Goal: Transaction & Acquisition: Purchase product/service

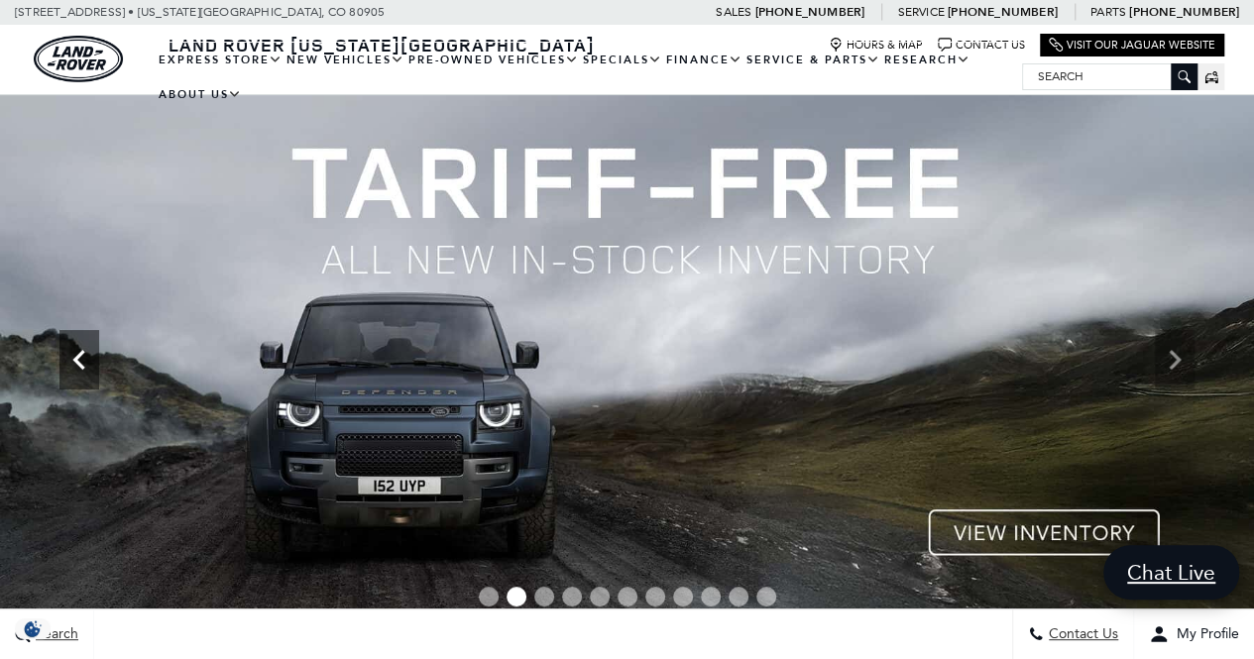
click at [81, 362] on icon "Previous" at bounding box center [79, 360] width 40 height 40
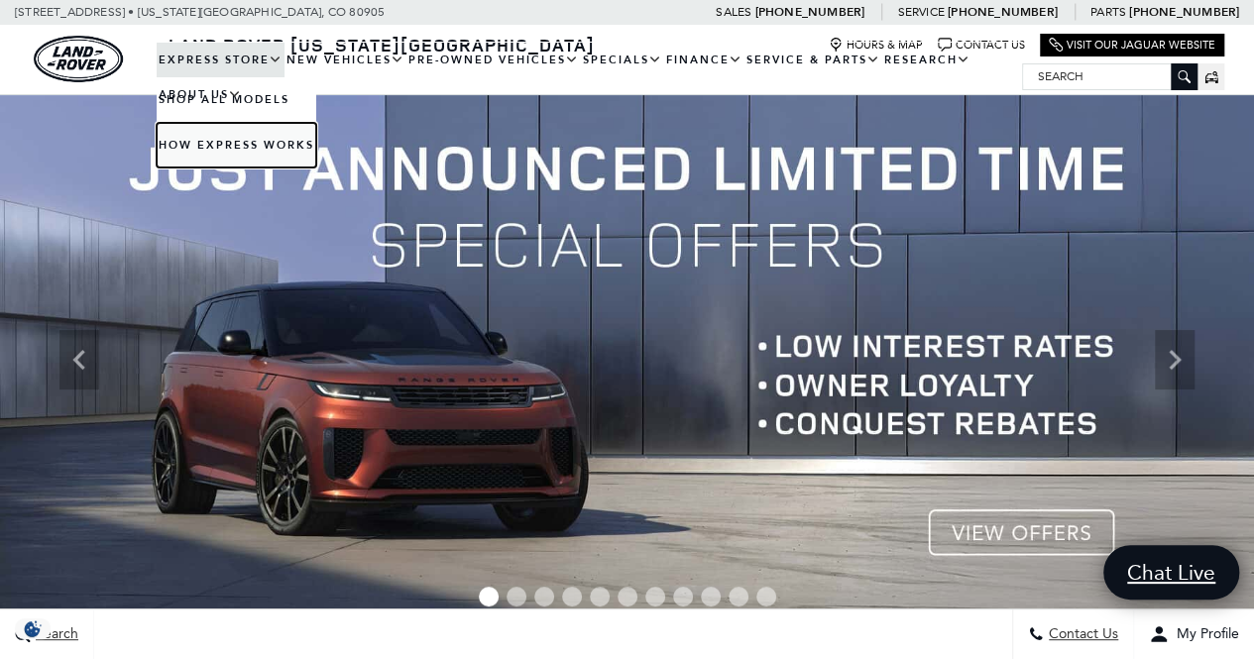
click at [258, 140] on link "How Express Works" at bounding box center [237, 145] width 160 height 45
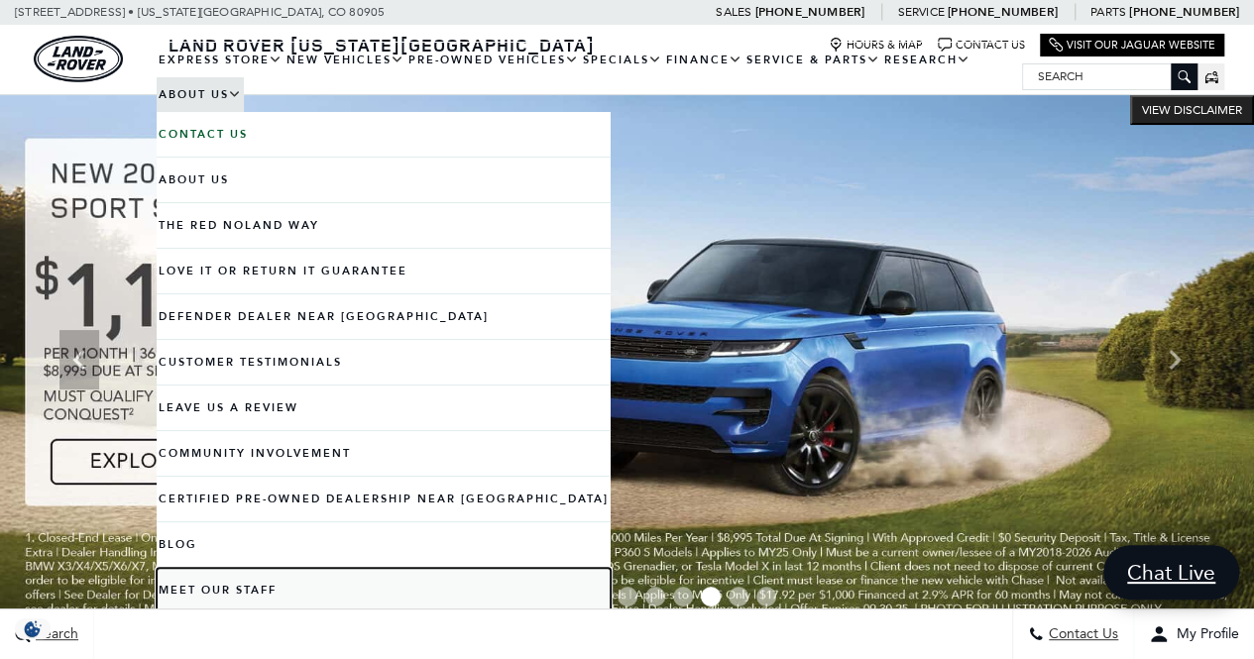
click at [226, 587] on link "Meet Our Staff" at bounding box center [384, 590] width 454 height 45
click at [233, 588] on link "Meet Our Staff" at bounding box center [384, 590] width 454 height 45
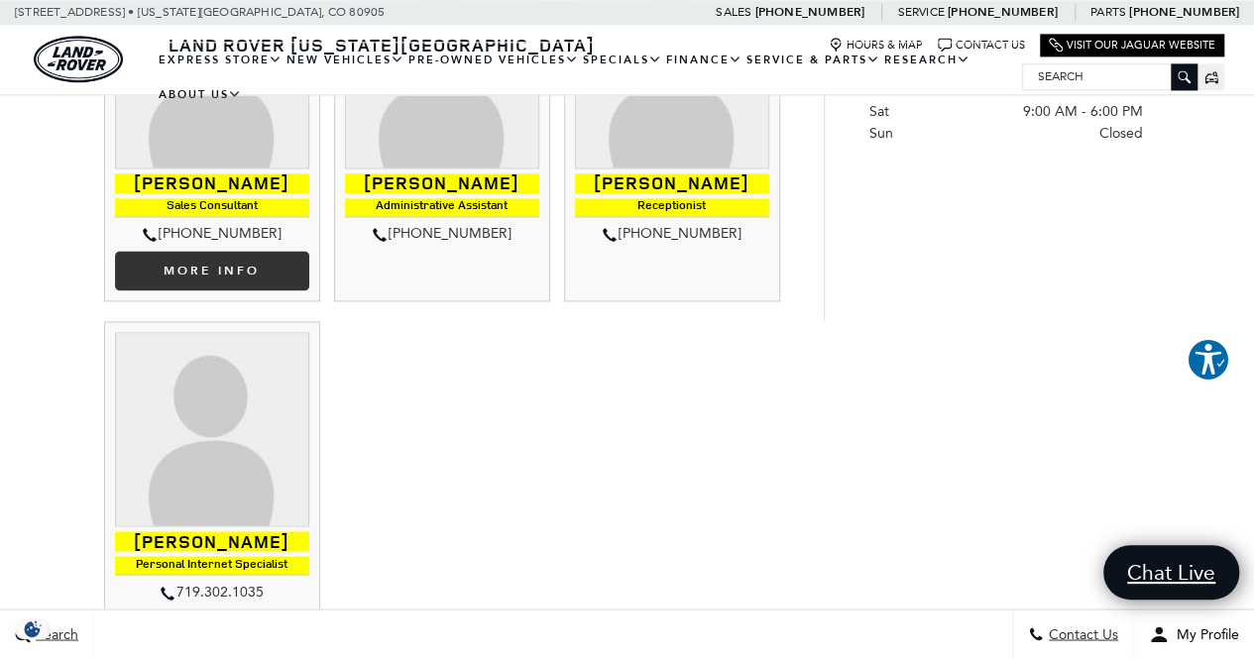
scroll to position [1368, 0]
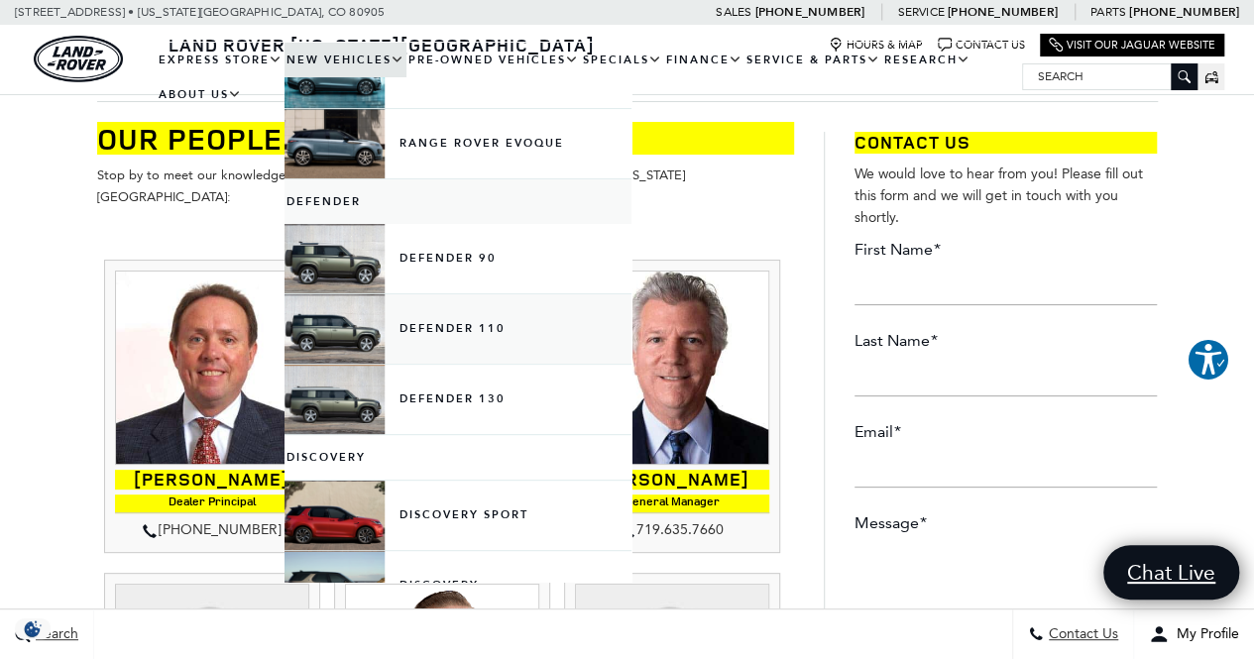
scroll to position [280, 0]
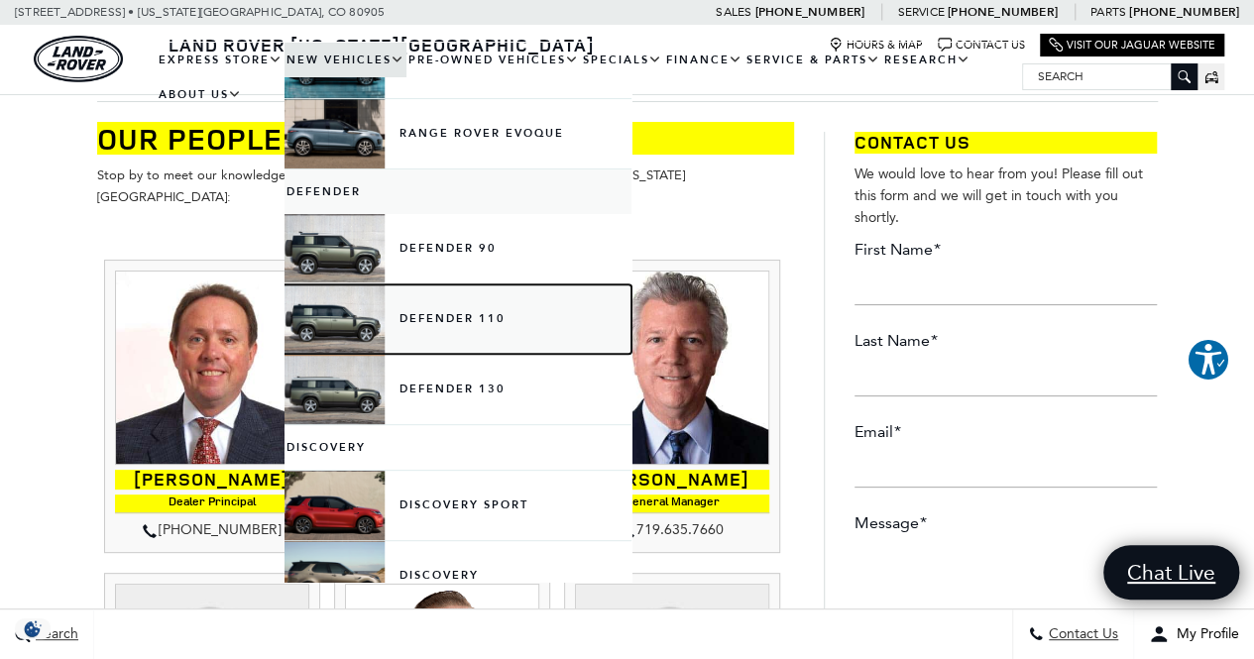
click at [387, 312] on link "Defender 110" at bounding box center [457, 318] width 347 height 69
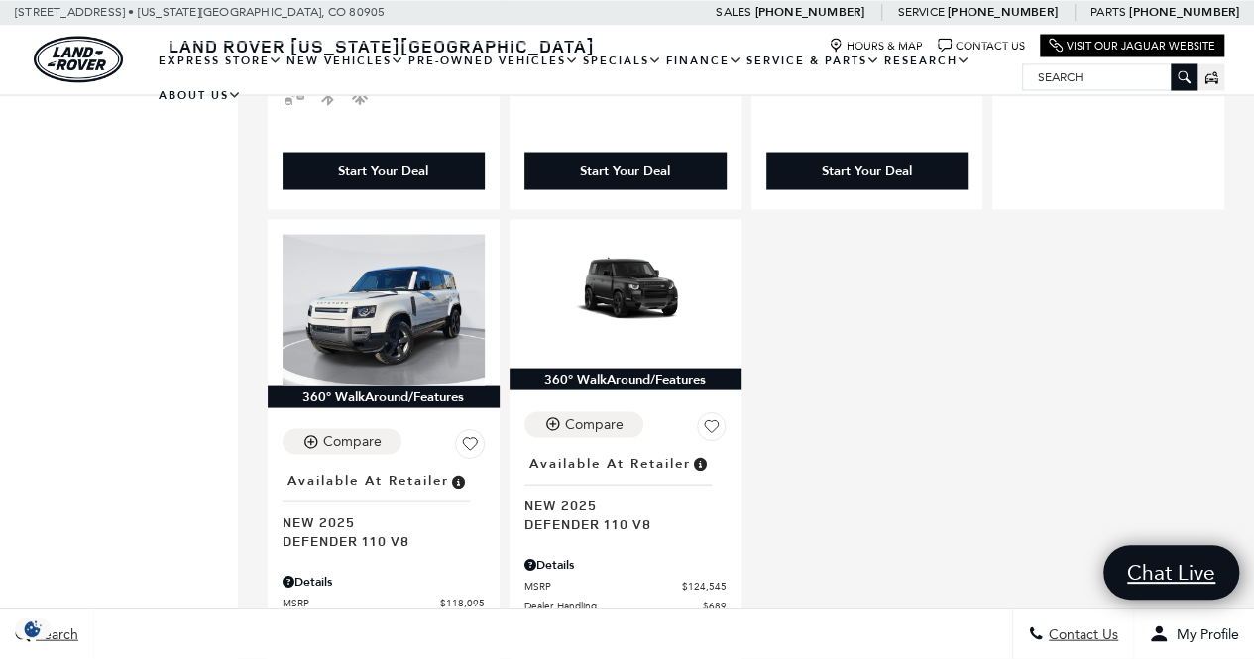
scroll to position [1873, 0]
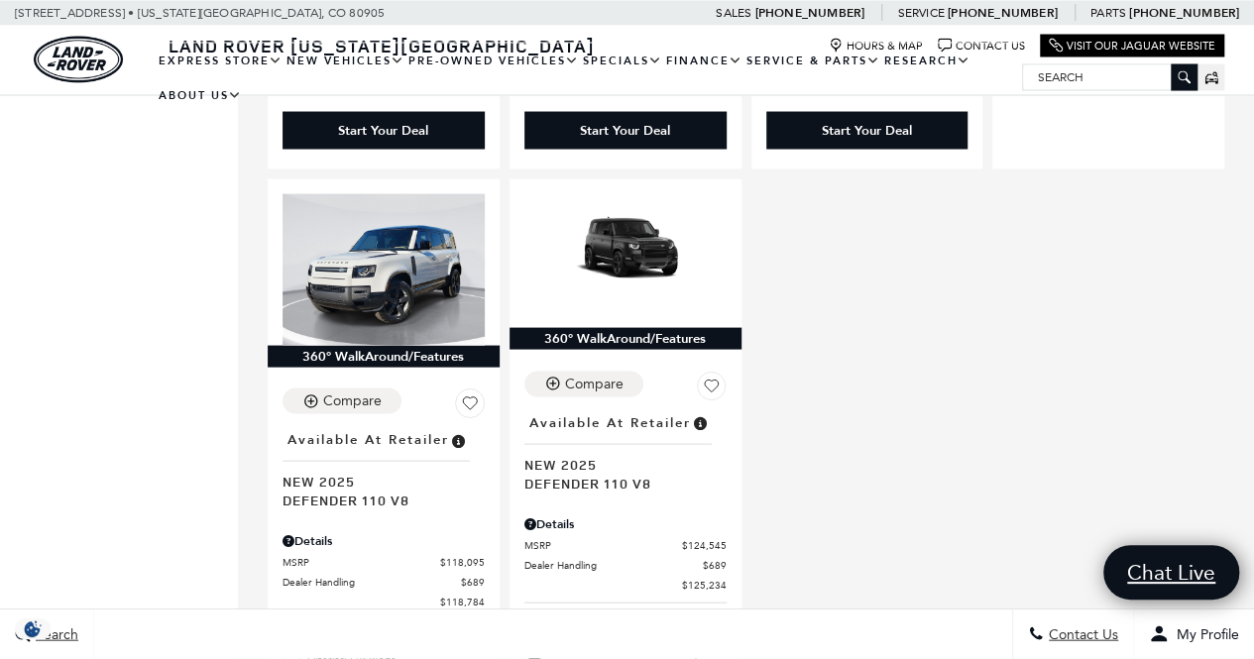
click at [1253, 324] on html "Land Rover Colorado Springs Menu Menu" at bounding box center [627, 535] width 1254 height 4817
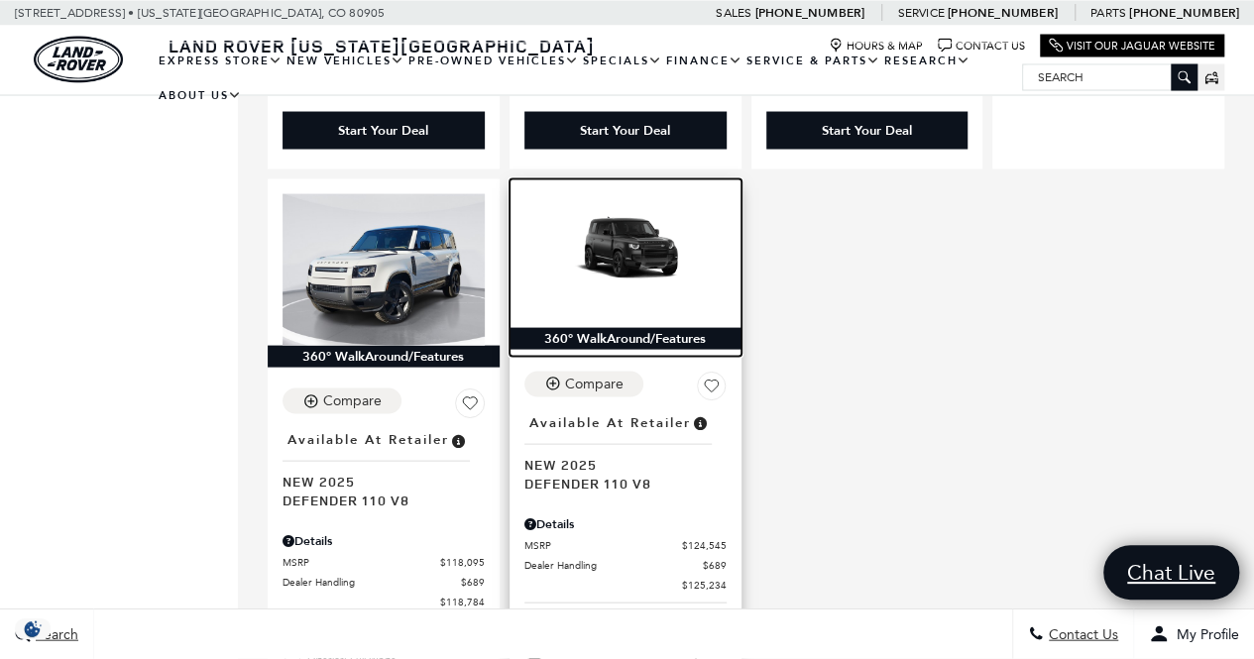
click at [674, 193] on img at bounding box center [625, 250] width 202 height 114
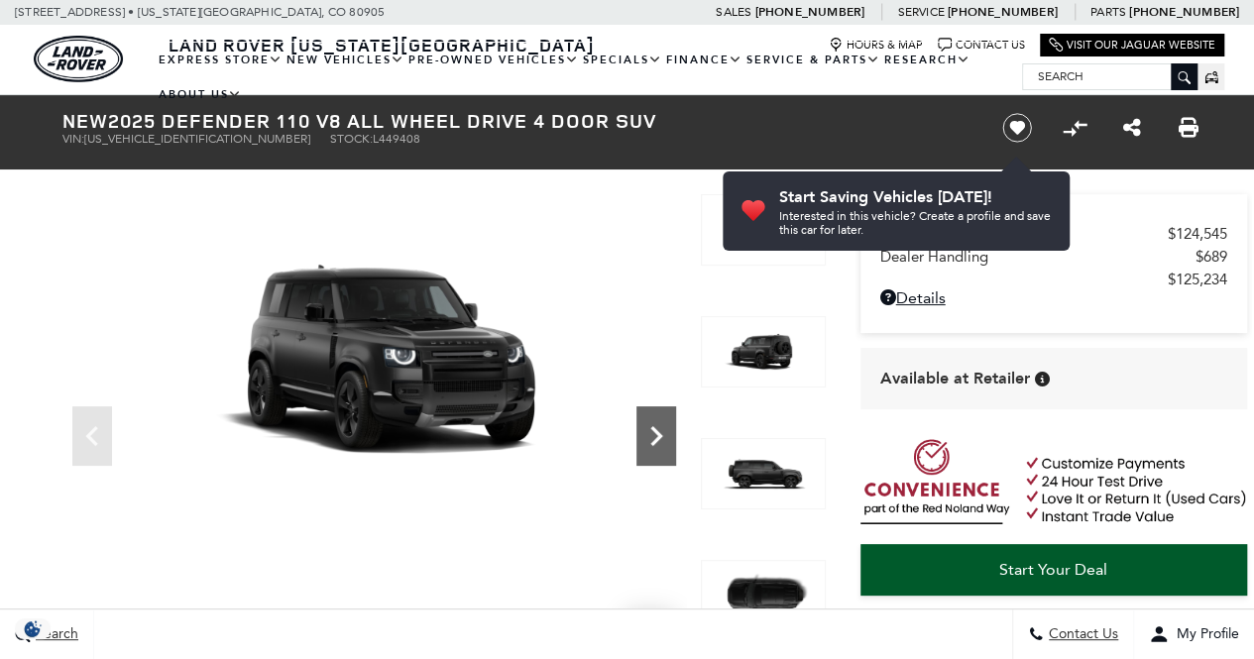
click at [653, 427] on icon "Next" at bounding box center [656, 436] width 12 height 20
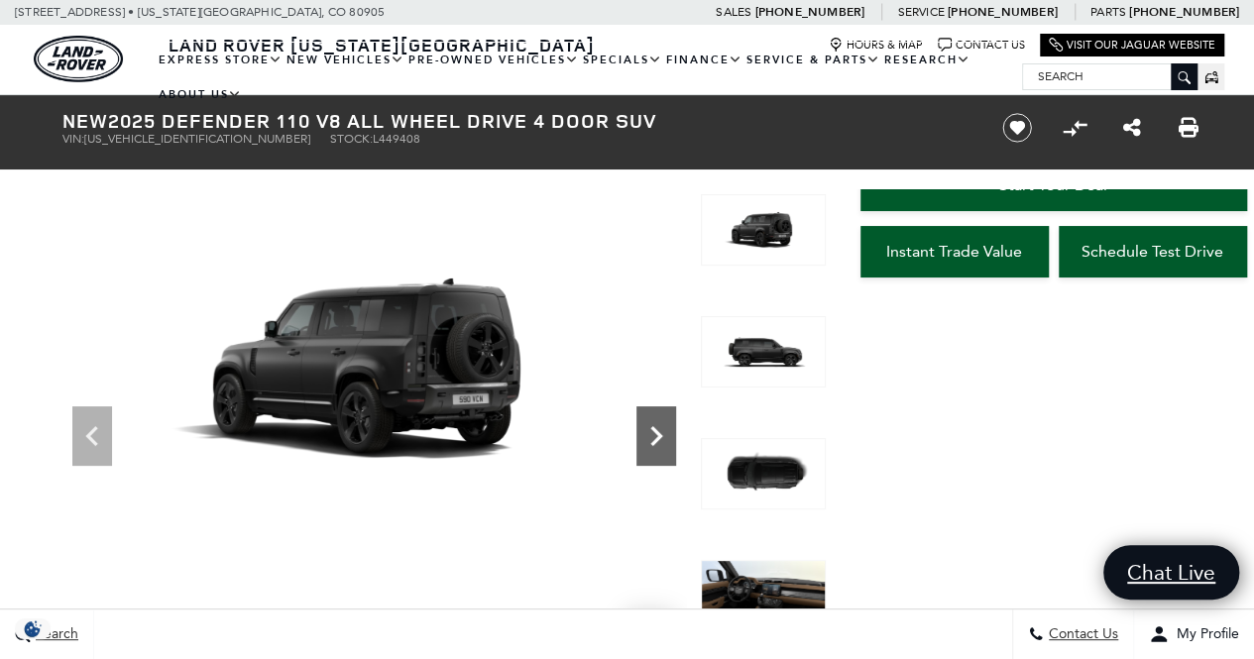
click at [669, 425] on icon "Next" at bounding box center [656, 436] width 40 height 40
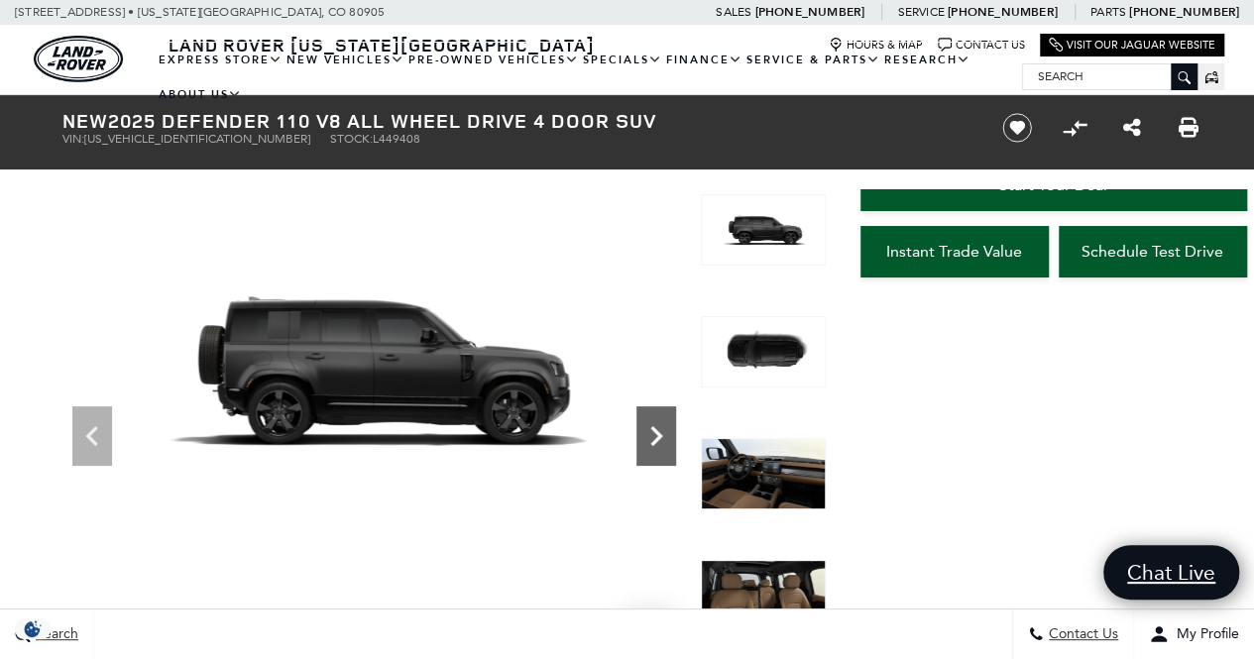
click at [669, 425] on icon "Next" at bounding box center [656, 436] width 40 height 40
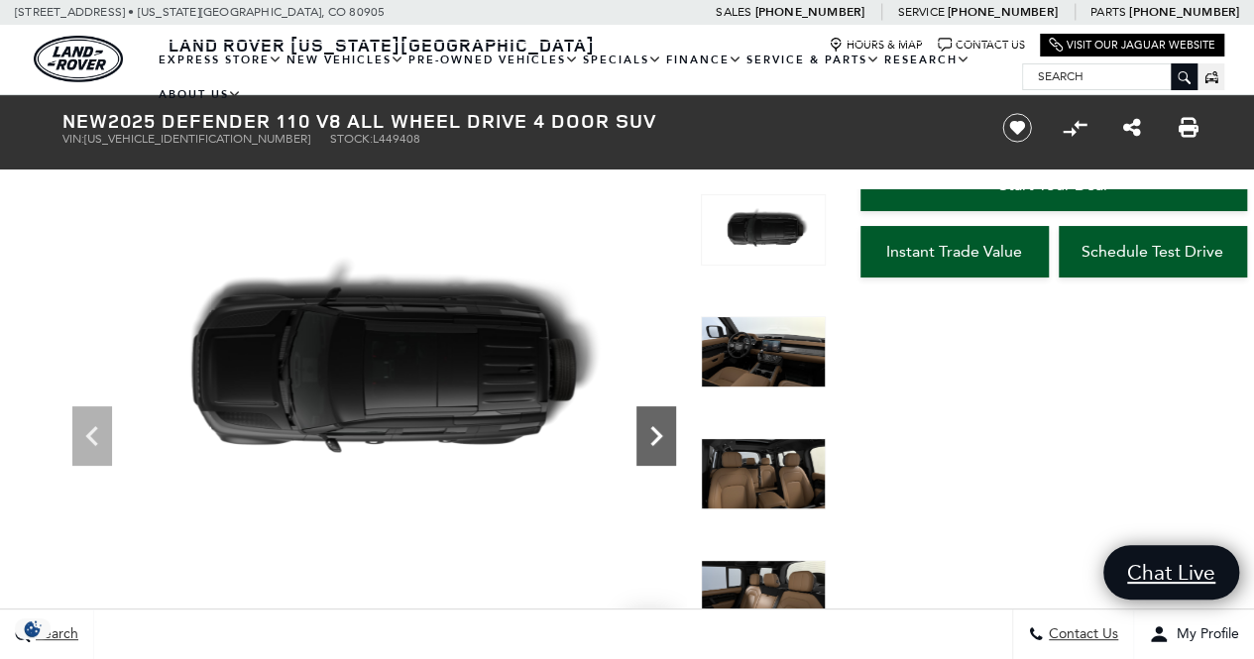
click at [669, 425] on icon "Next" at bounding box center [656, 436] width 40 height 40
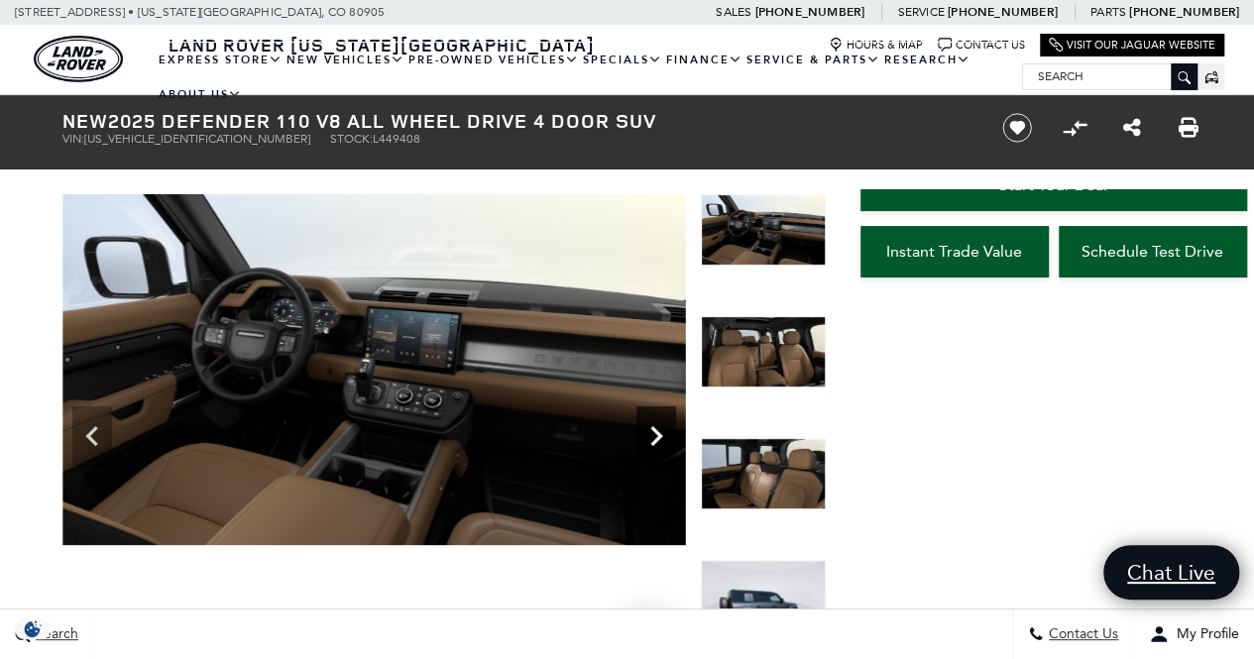
click at [669, 425] on icon "Next" at bounding box center [656, 436] width 40 height 40
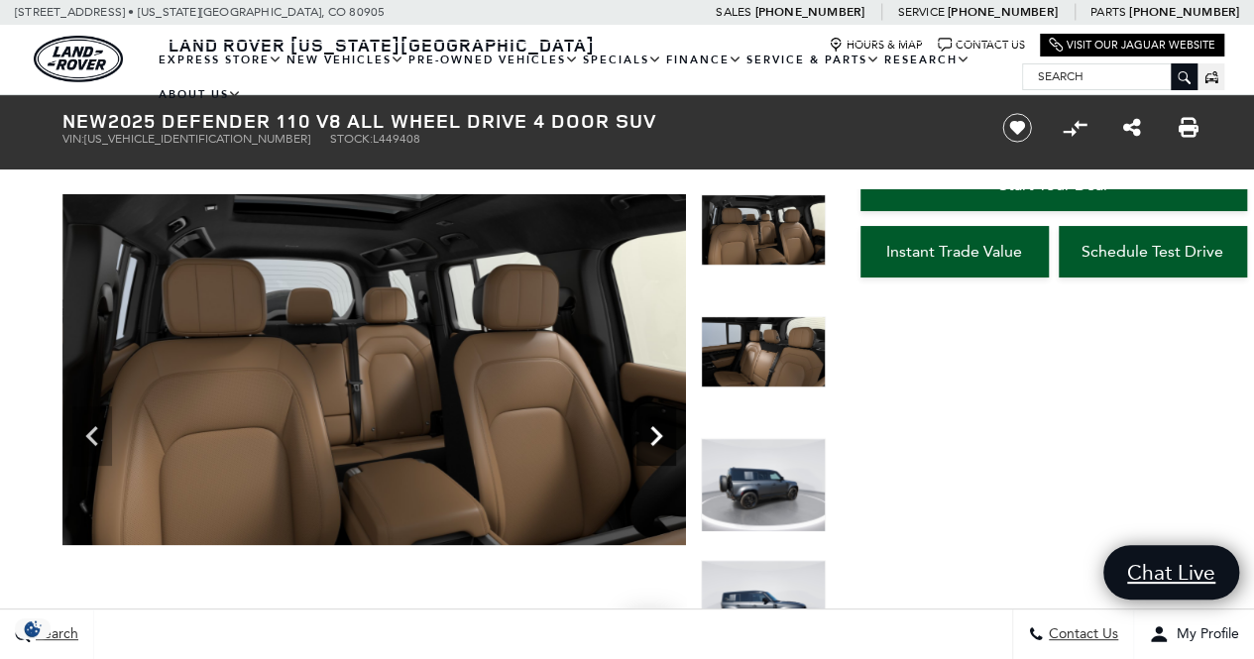
click at [669, 425] on icon "Next" at bounding box center [656, 436] width 40 height 40
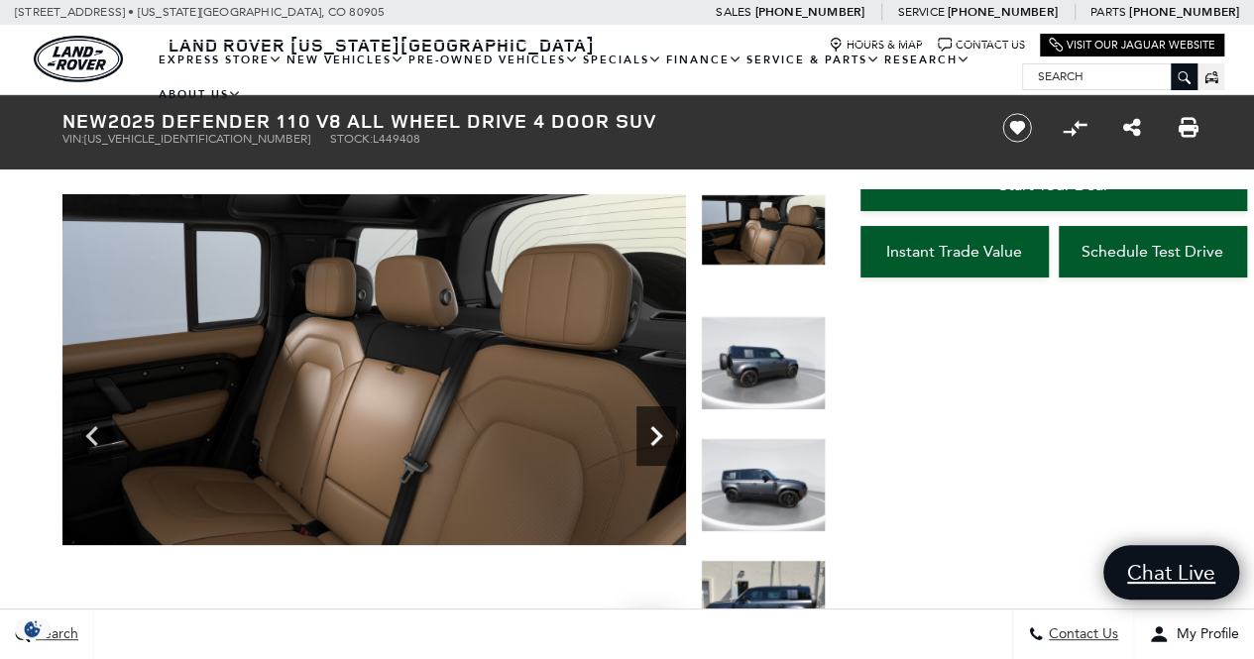
click at [669, 425] on icon "Next" at bounding box center [656, 436] width 40 height 40
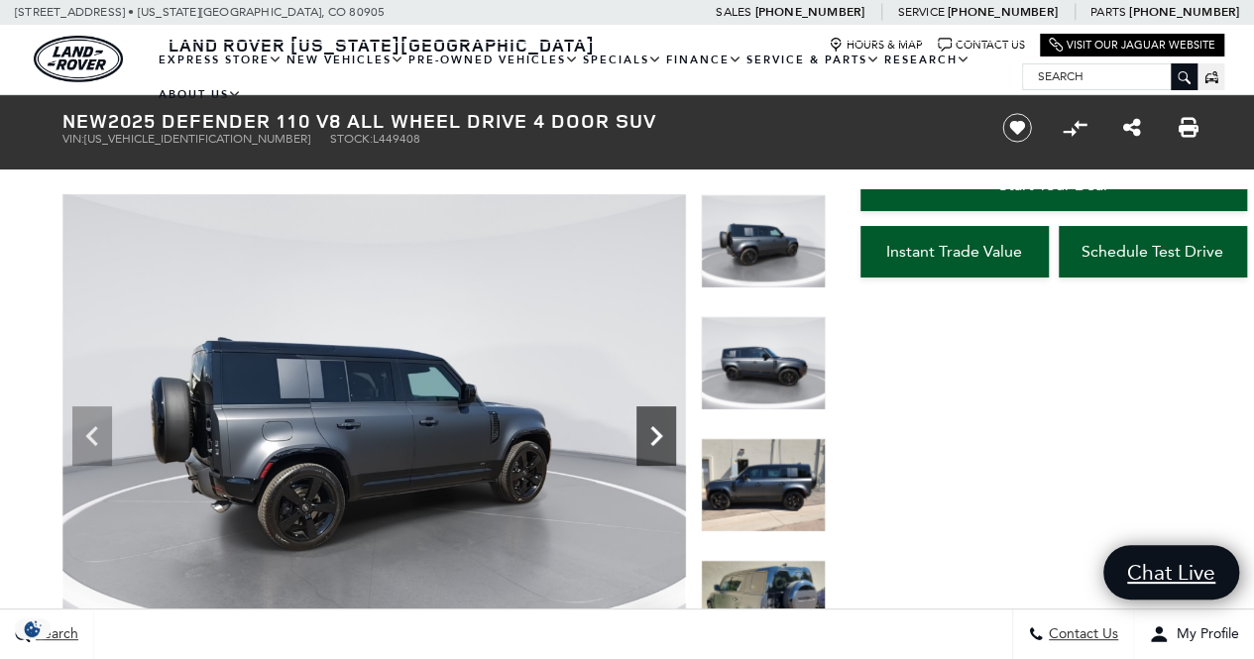
click at [669, 425] on icon "Next" at bounding box center [656, 436] width 40 height 40
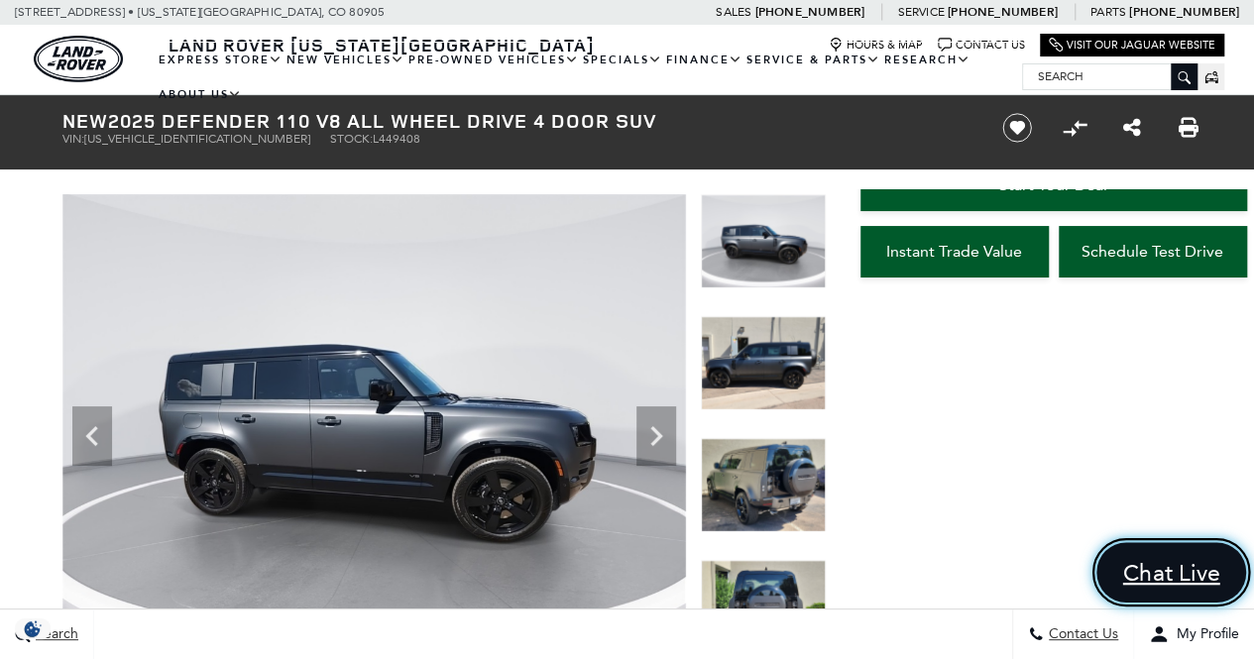
click at [1174, 576] on span "Chat Live" at bounding box center [1171, 573] width 119 height 30
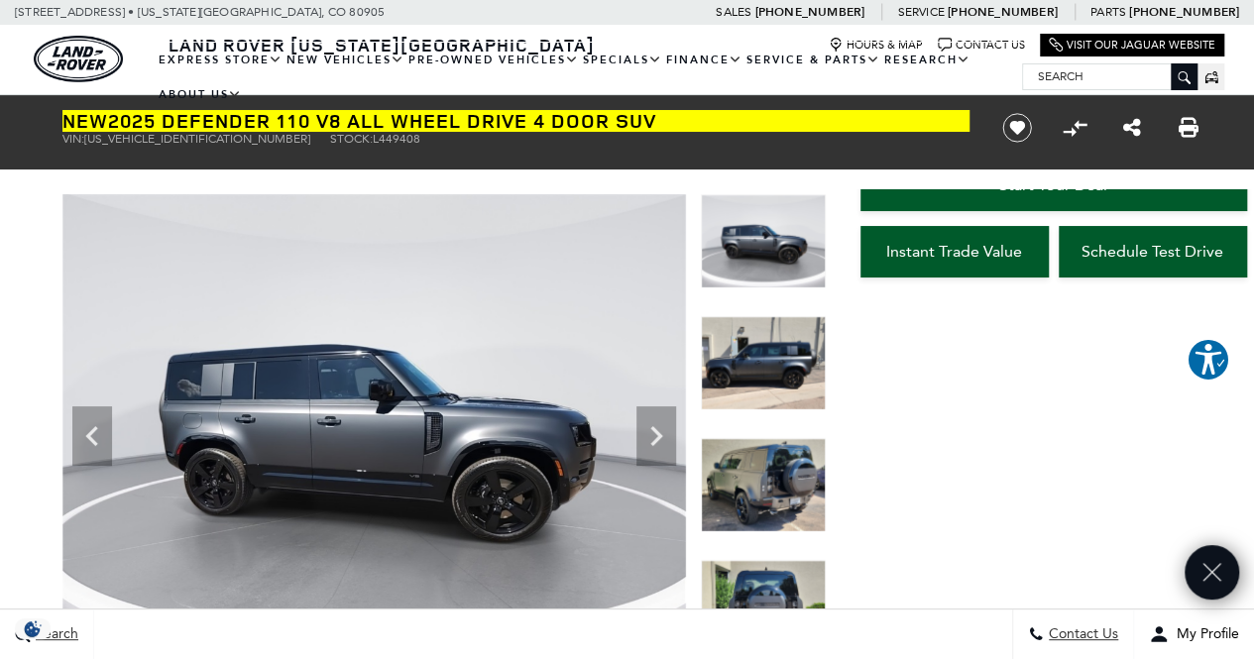
click at [478, 182] on section "New 2025 Defender 110 V8 All Wheel Drive 4 Door SUV VIN: [US_VEHICLE_IDENTIFICA…" at bounding box center [627, 378] width 1189 height 567
click at [513, 21] on div "Ringing Phone Icon Sales : Call sales Phone Number (719) 966-1684 Service : Cal…" at bounding box center [627, 12] width 1254 height 25
click at [50, 207] on div "360 WalkAround Powered By SpinCar" at bounding box center [429, 428] width 793 height 468
click at [654, 440] on icon "Next" at bounding box center [656, 436] width 12 height 20
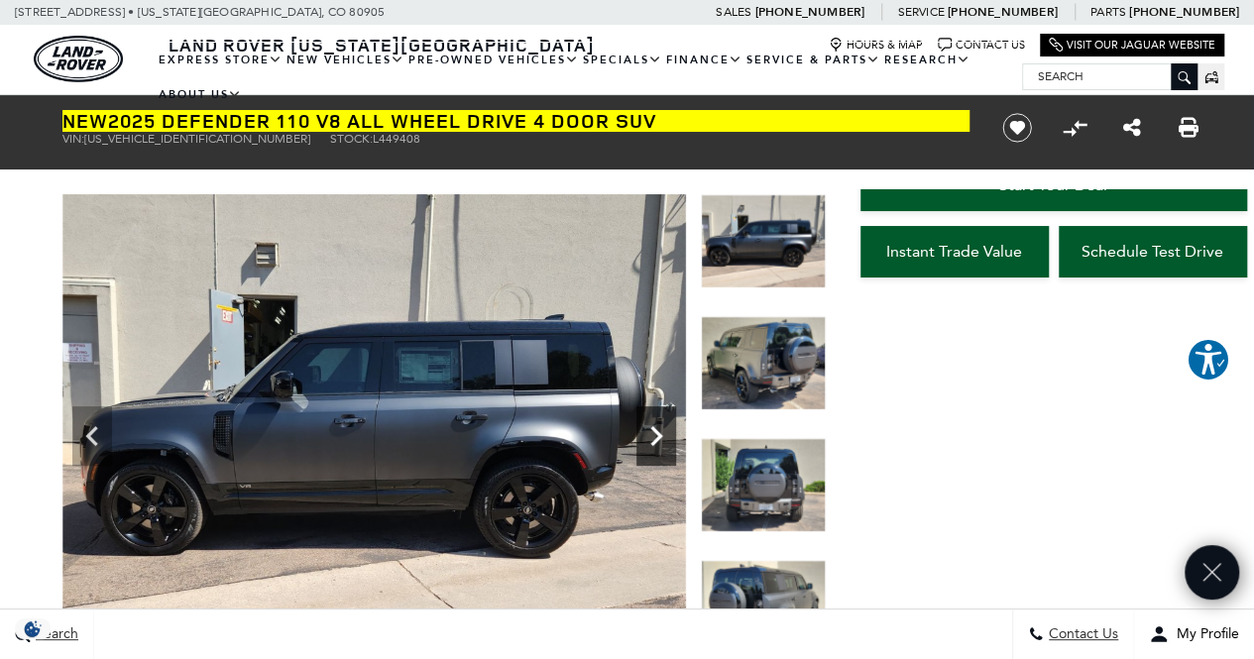
click at [654, 440] on icon "Next" at bounding box center [656, 436] width 12 height 20
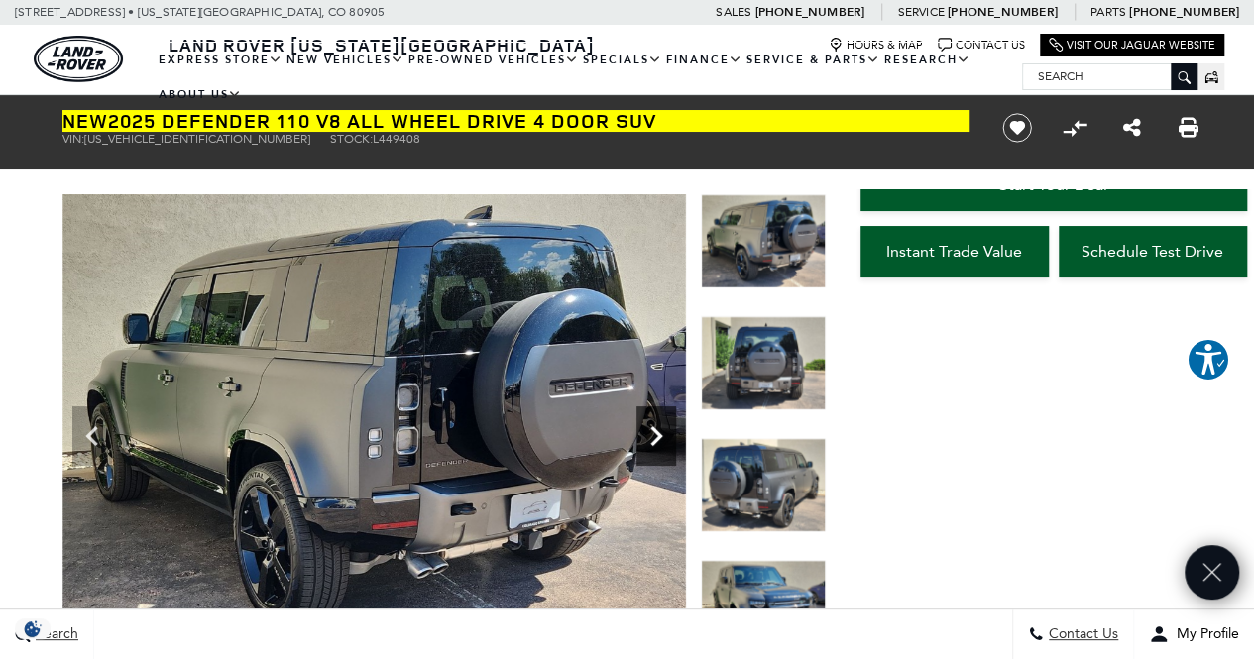
click at [654, 440] on icon "Next" at bounding box center [656, 436] width 12 height 20
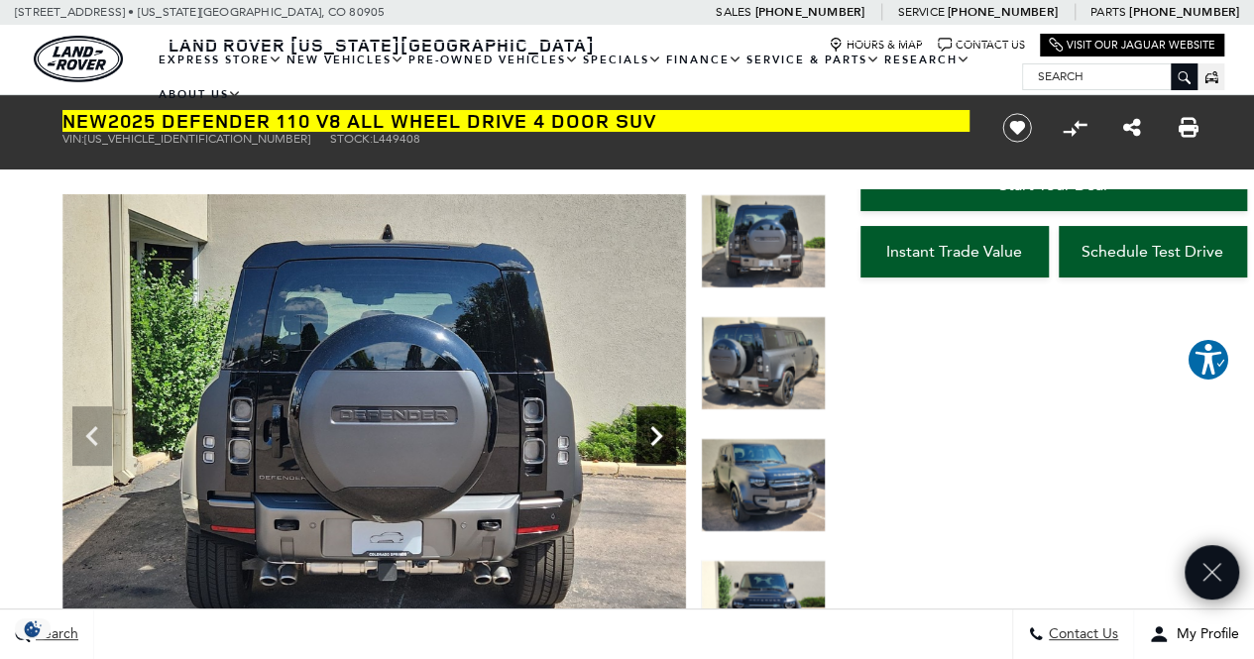
click at [654, 440] on icon "Next" at bounding box center [656, 436] width 12 height 20
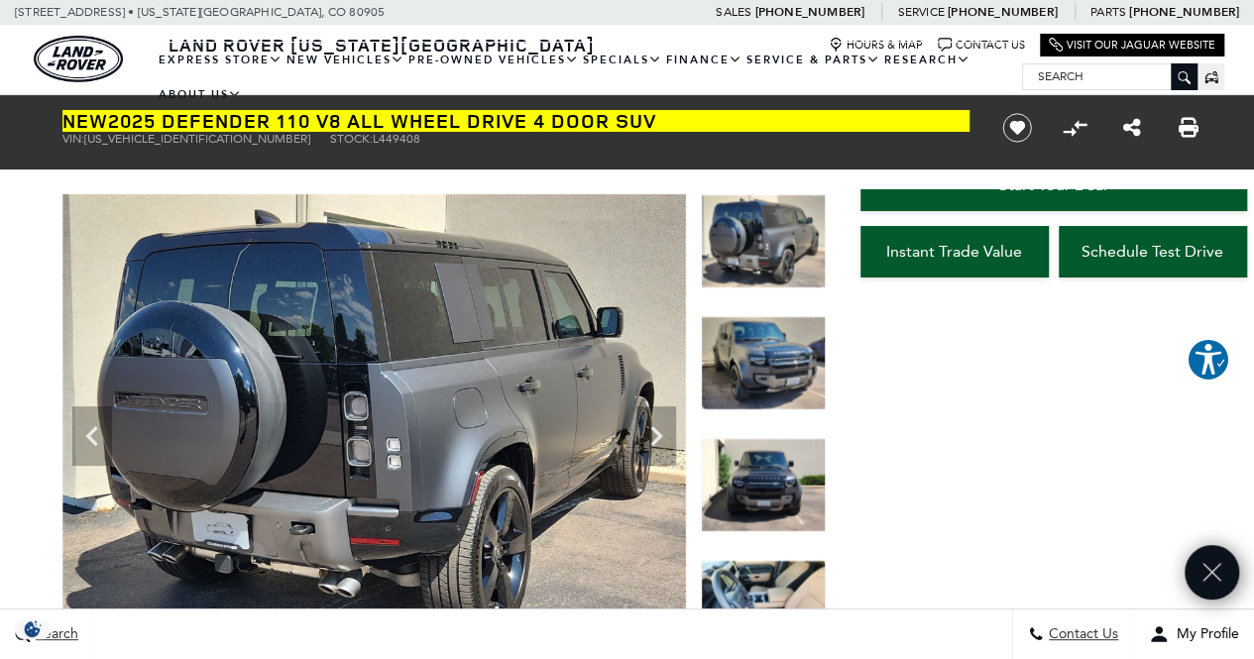
click at [673, 86] on ul "EXPRESS STORE Shop All Models How Express Works New Vehicles View New Vehicles …" at bounding box center [589, 77] width 865 height 69
click at [1216, 571] on icon "Close" at bounding box center [1212, 573] width 30 height 30
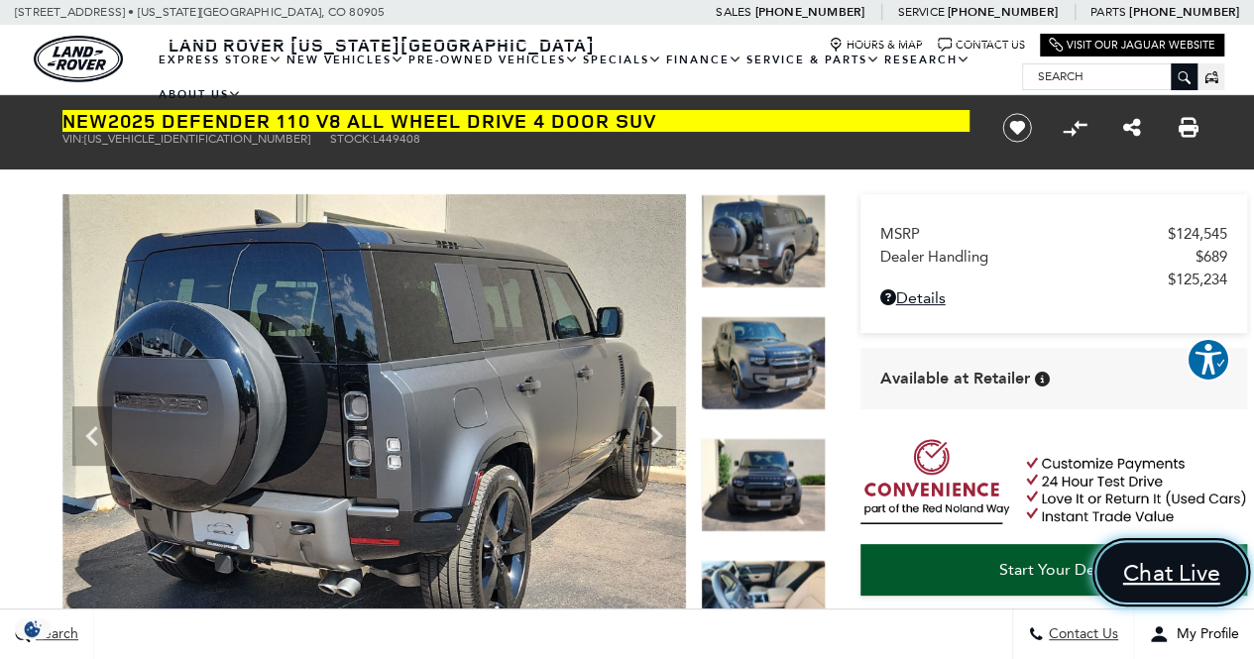
click at [1169, 576] on span "Chat Live" at bounding box center [1171, 573] width 119 height 30
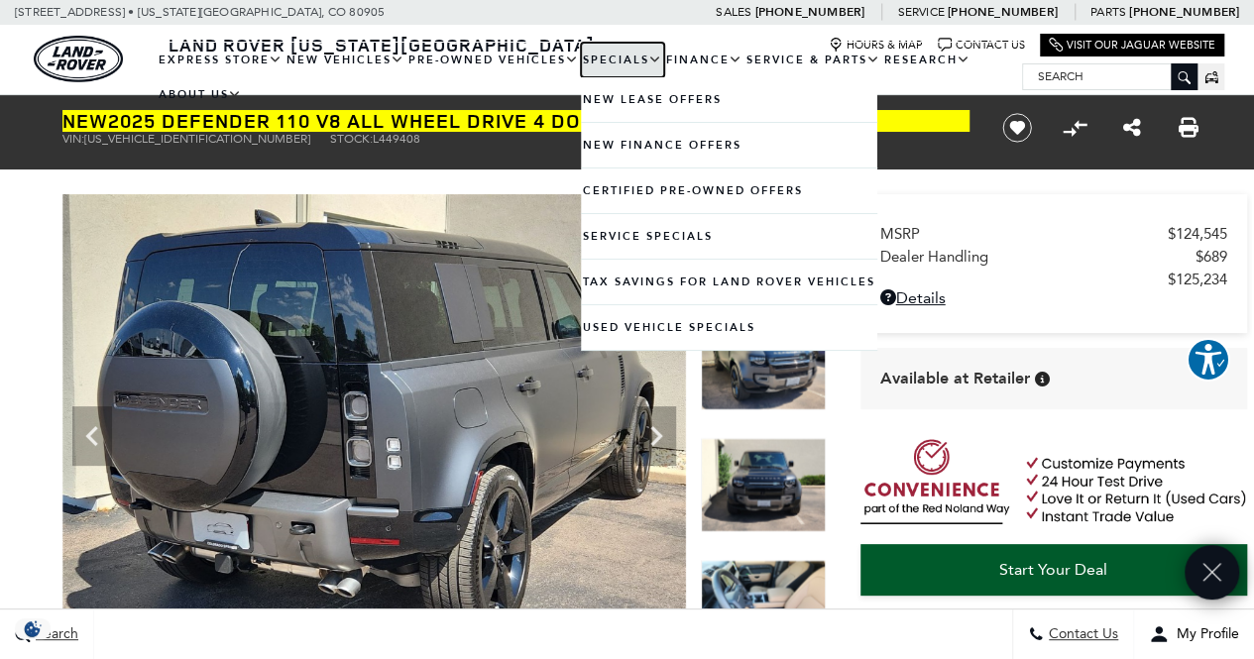
click at [603, 75] on link "Specials" at bounding box center [622, 60] width 83 height 35
click at [314, 263] on img at bounding box center [373, 428] width 623 height 468
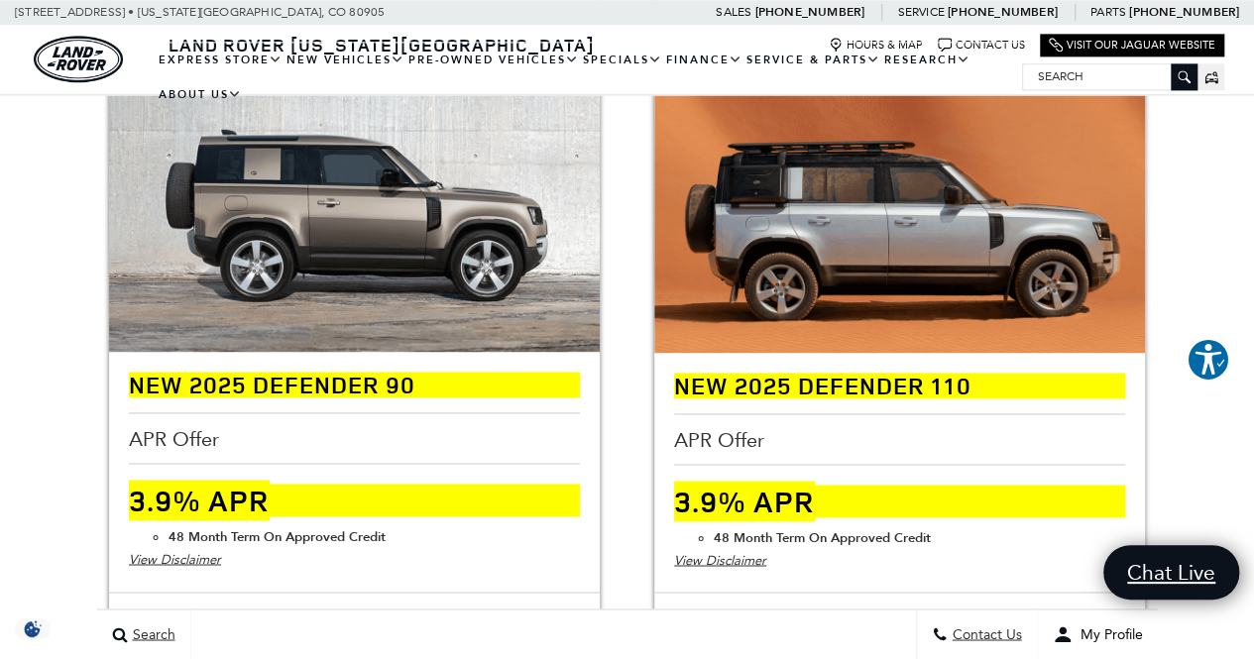
scroll to position [1298, 0]
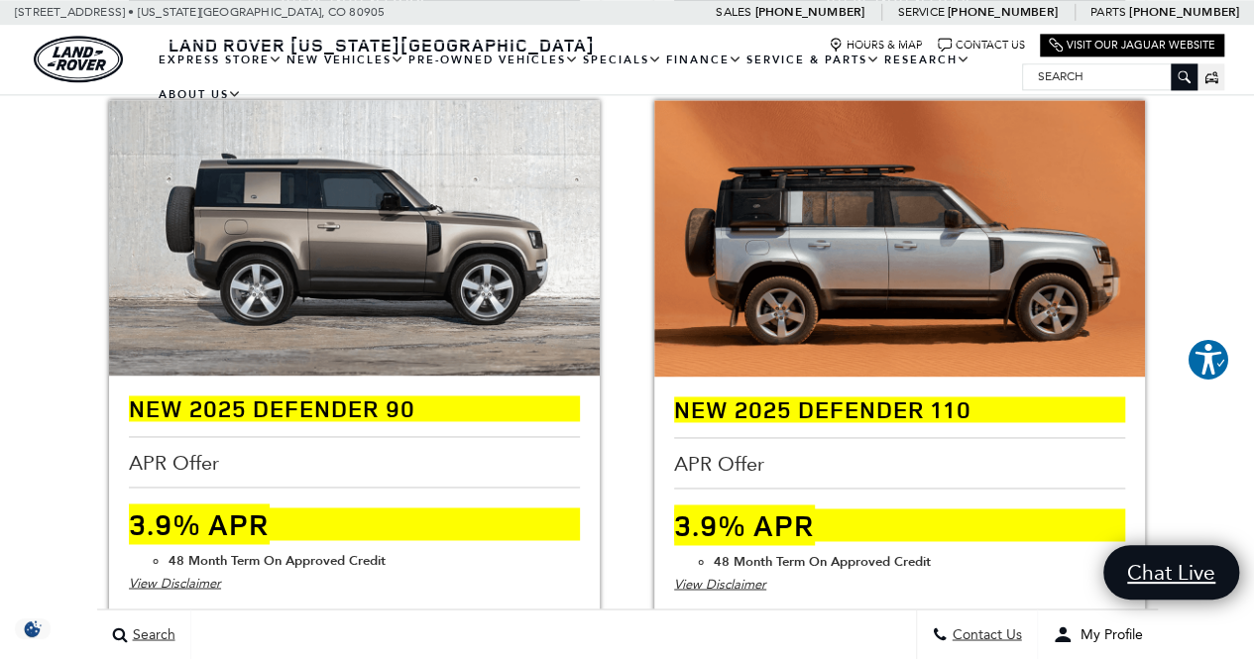
drag, startPoint x: 1263, startPoint y: 61, endPoint x: 1265, endPoint y: 205, distance: 143.7
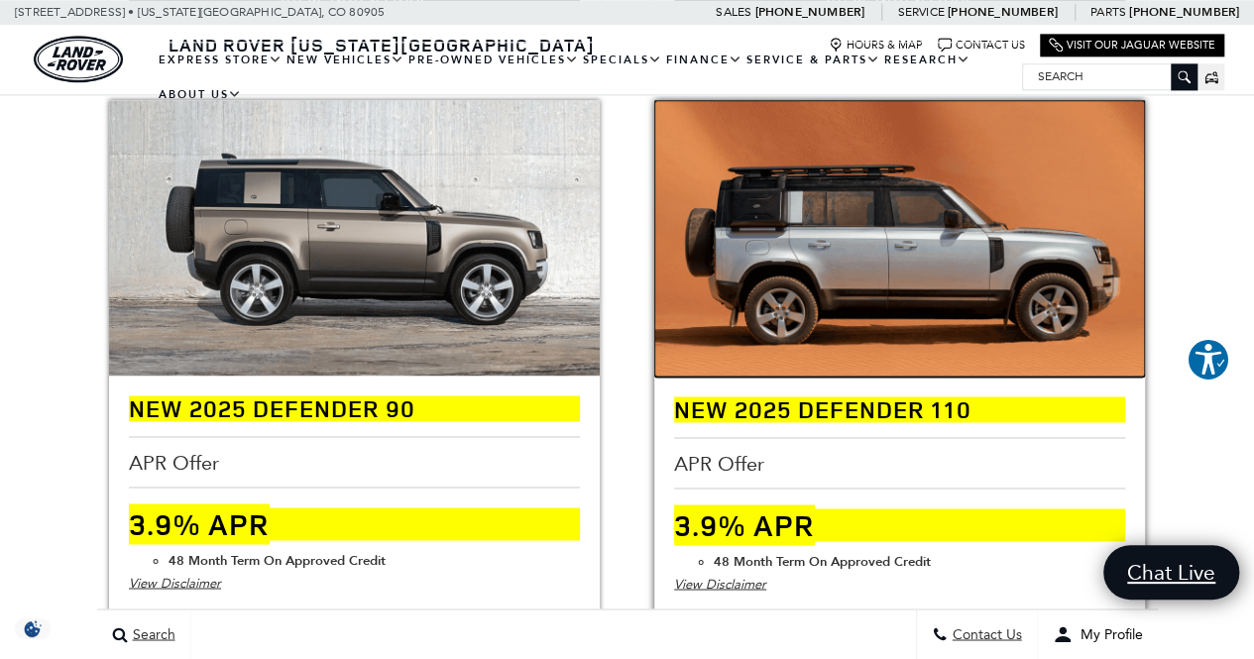
click at [874, 207] on img at bounding box center [899, 238] width 491 height 276
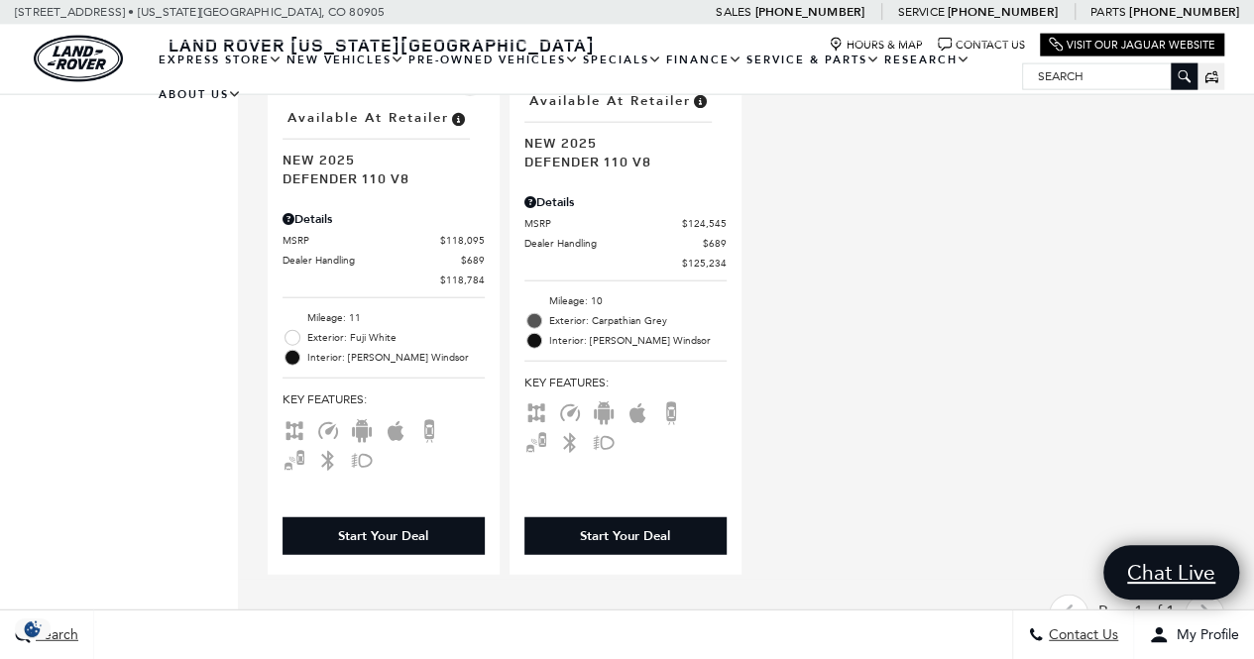
scroll to position [2284, 0]
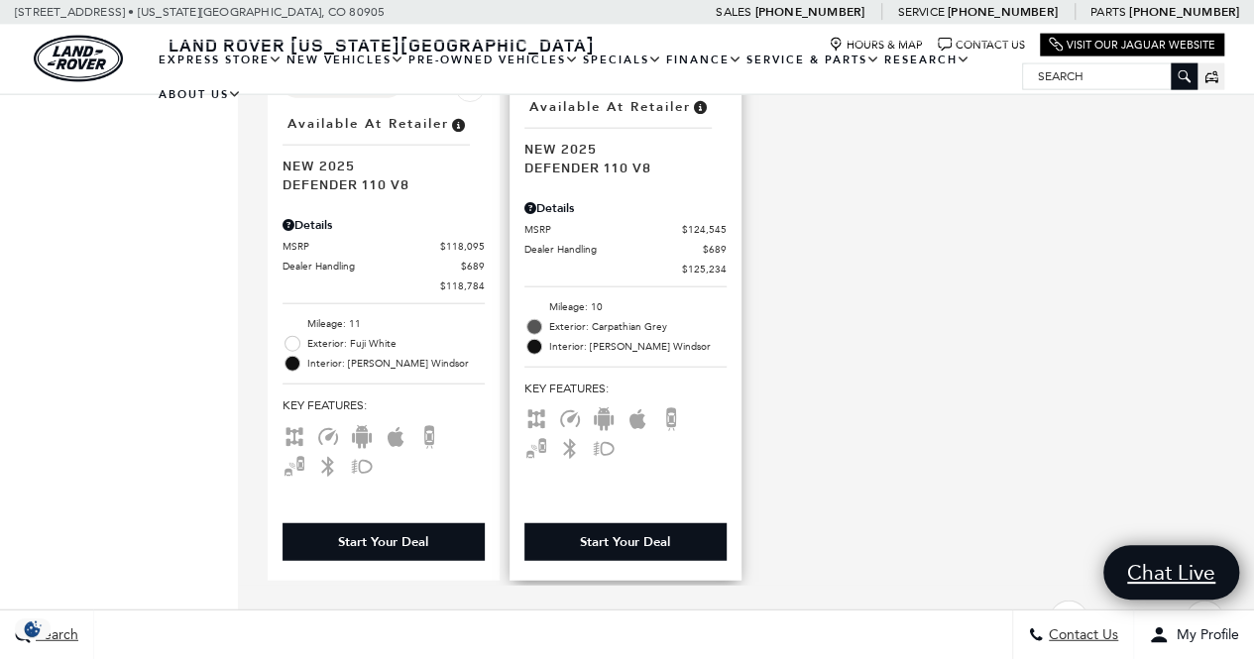
click at [638, 533] on div "Start Your Deal" at bounding box center [625, 542] width 90 height 18
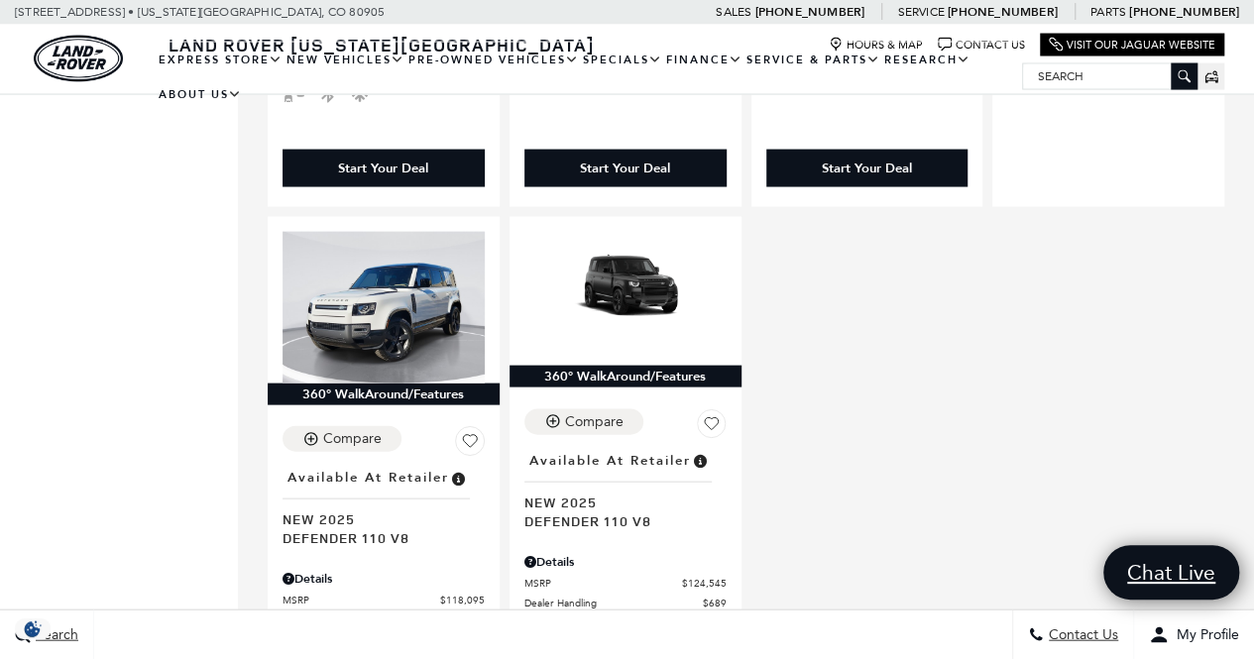
scroll to position [1936, 0]
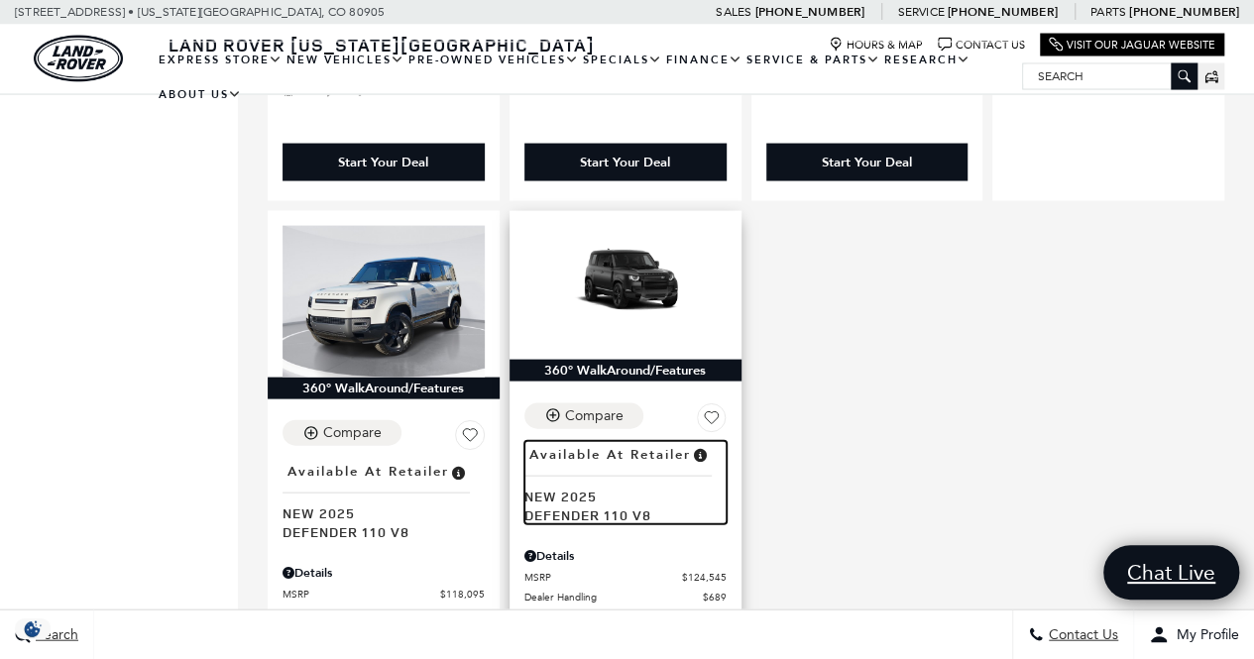
click at [609, 487] on span "New 2025" at bounding box center [617, 496] width 187 height 19
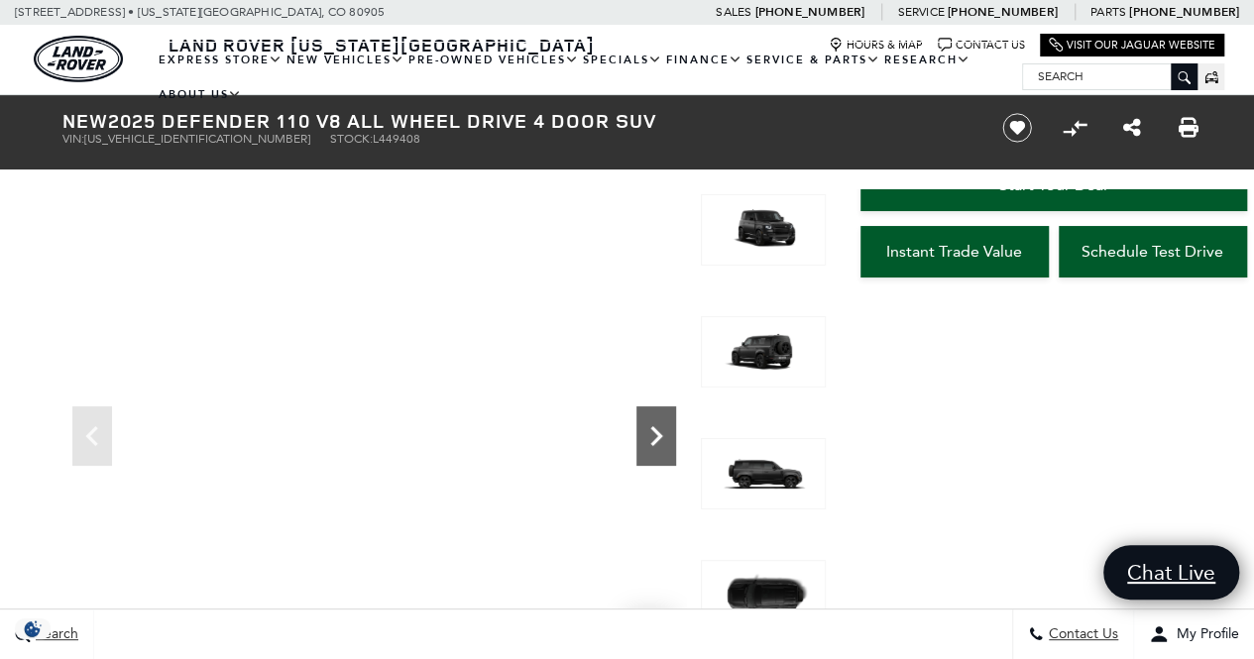
click at [657, 433] on icon "Next" at bounding box center [656, 436] width 12 height 20
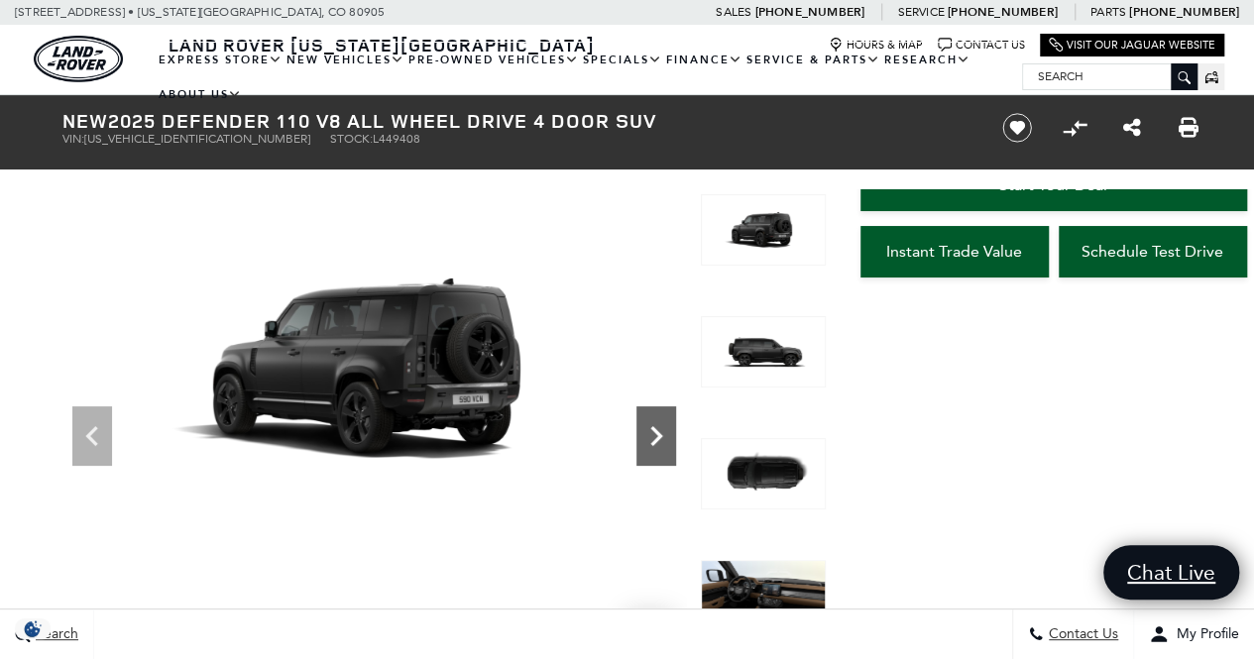
click at [657, 433] on icon "Next" at bounding box center [656, 436] width 12 height 20
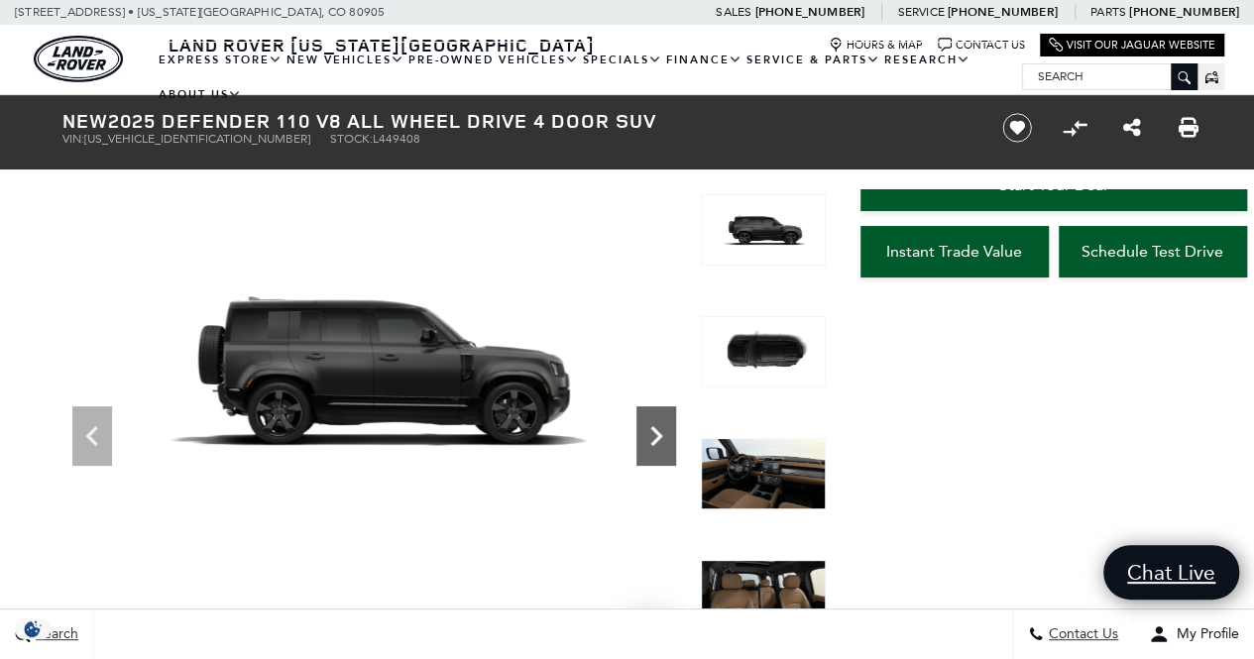
click at [657, 433] on icon "Next" at bounding box center [656, 436] width 12 height 20
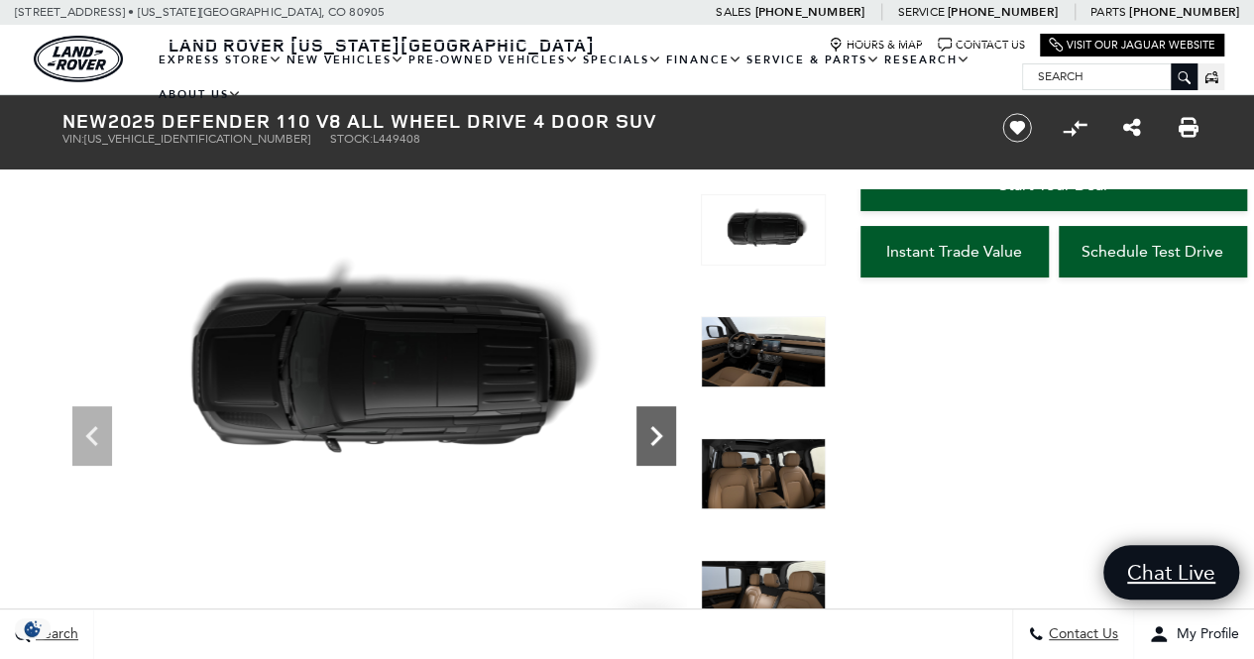
click at [657, 433] on icon "Next" at bounding box center [656, 436] width 12 height 20
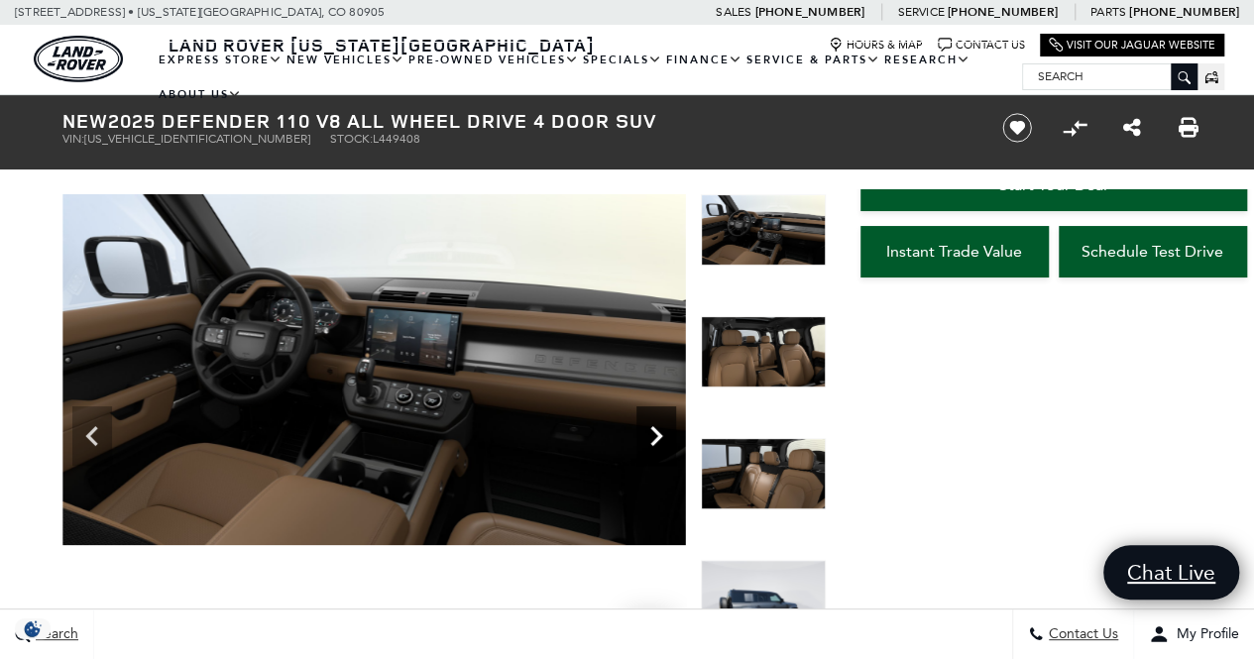
click at [657, 433] on icon "Next" at bounding box center [656, 436] width 12 height 20
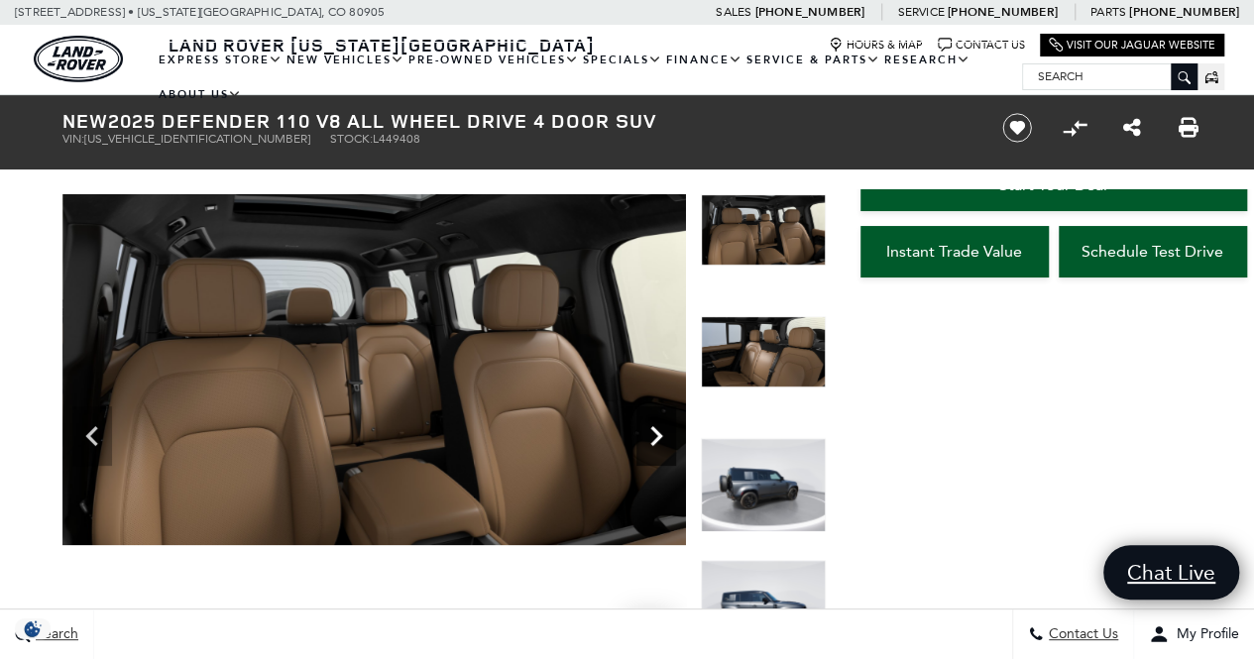
click at [657, 433] on icon "Next" at bounding box center [656, 436] width 12 height 20
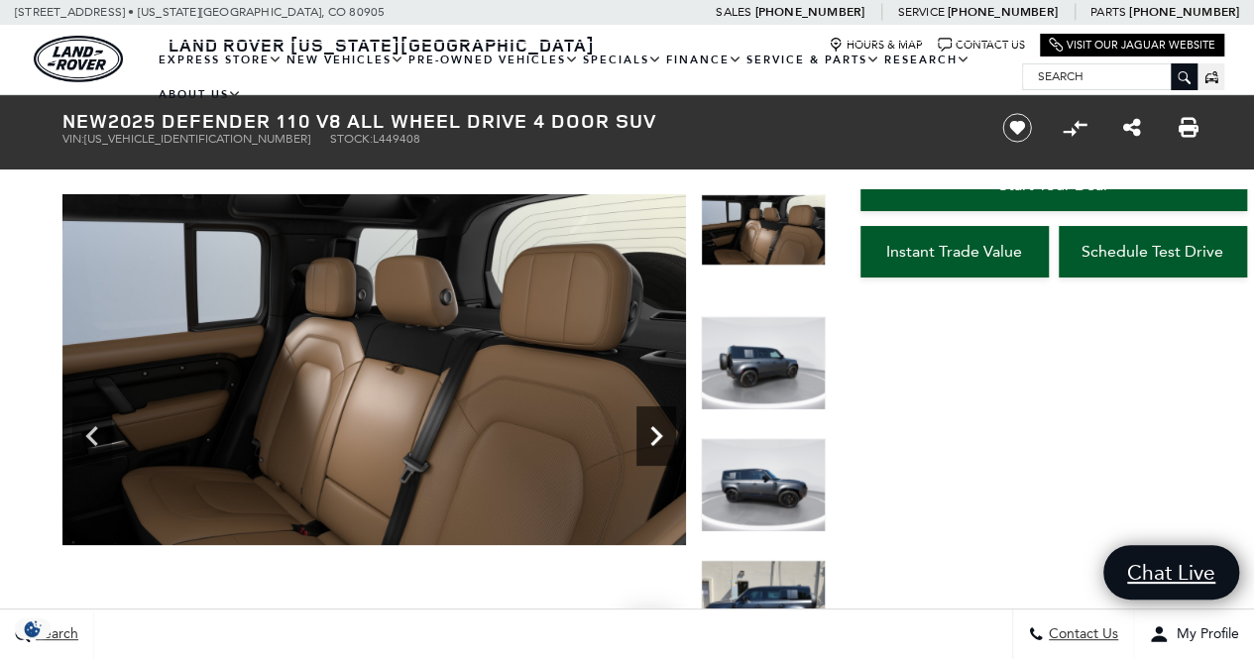
click at [657, 433] on icon "Next" at bounding box center [656, 436] width 12 height 20
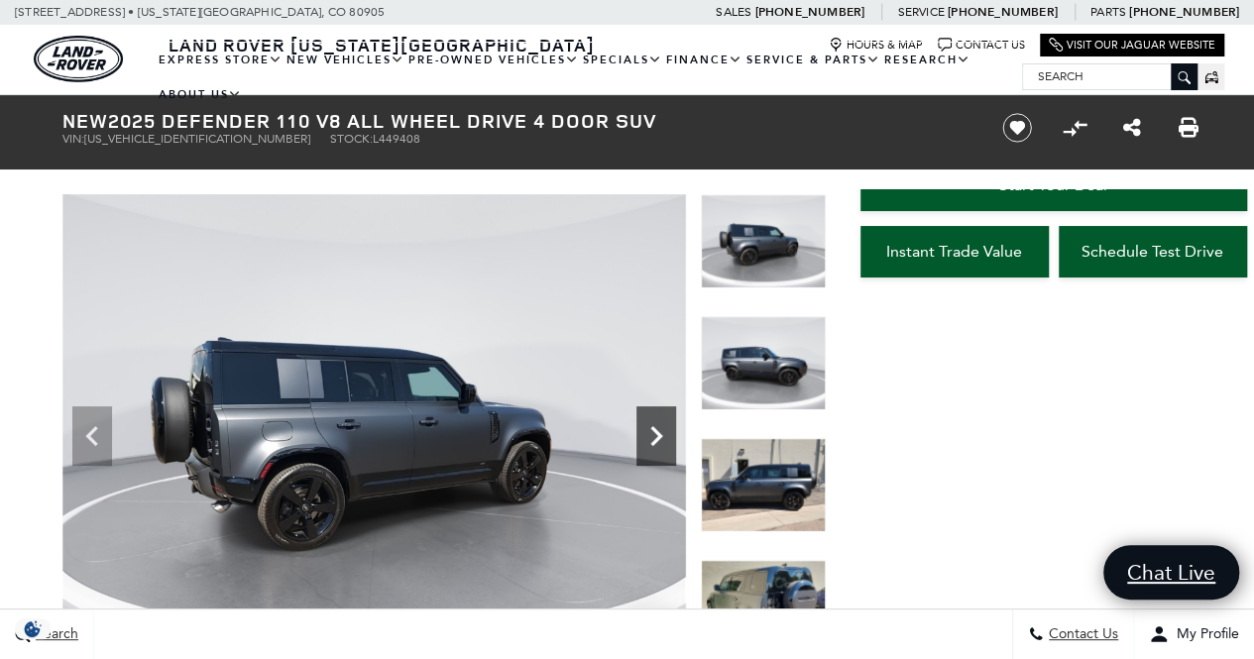
click at [657, 433] on icon "Next" at bounding box center [656, 436] width 12 height 20
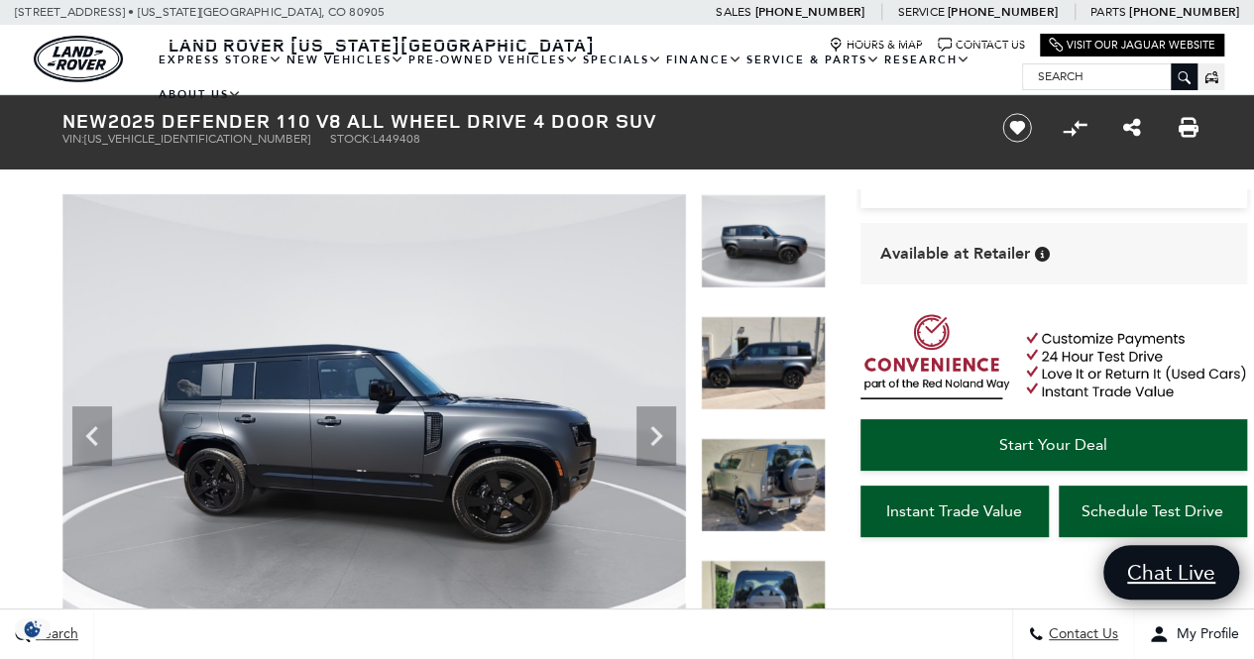
scroll to position [135, 0]
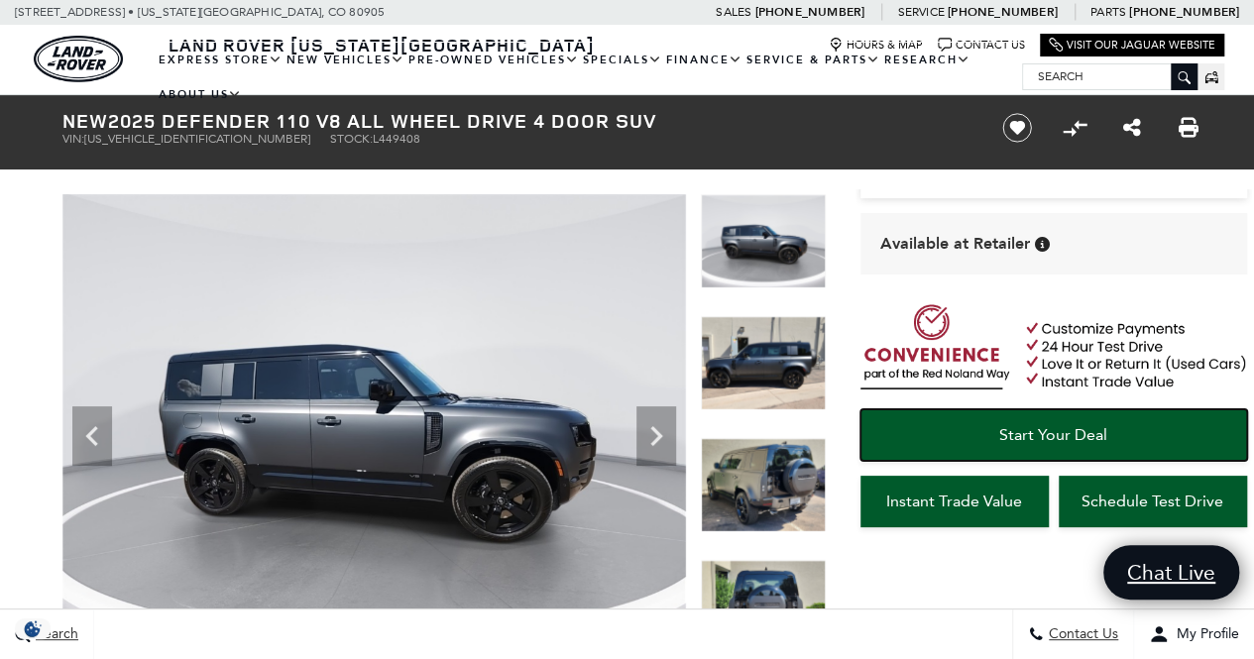
click at [1037, 431] on span "Start Your Deal" at bounding box center [1053, 434] width 108 height 19
